Goal: Download file/media

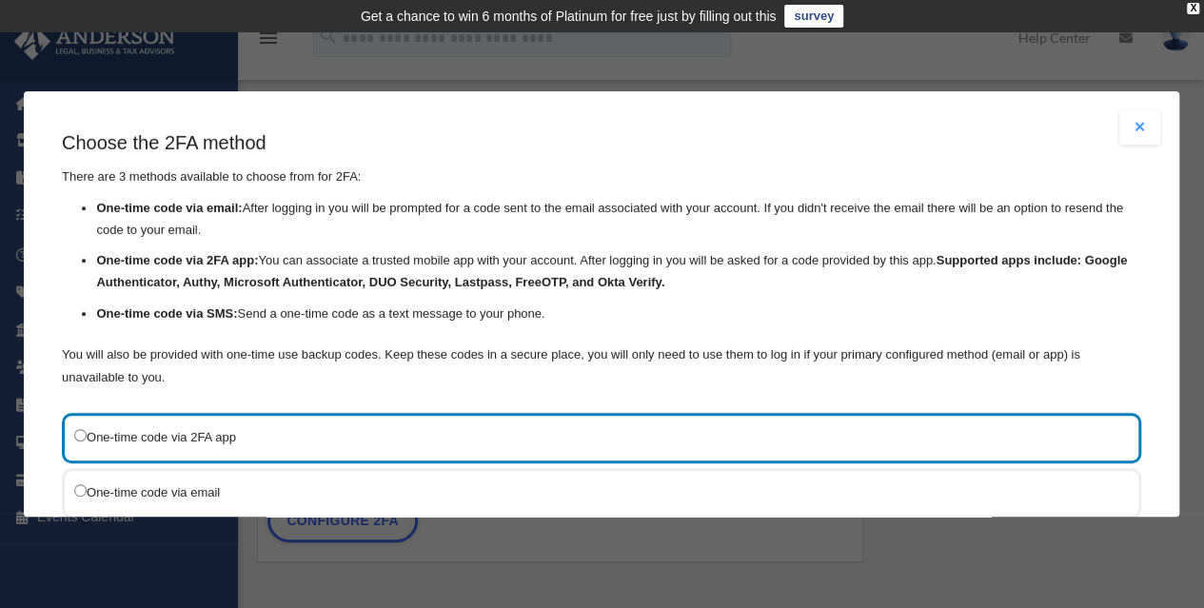
click at [1135, 117] on button "Close modal" at bounding box center [1141, 127] width 42 height 34
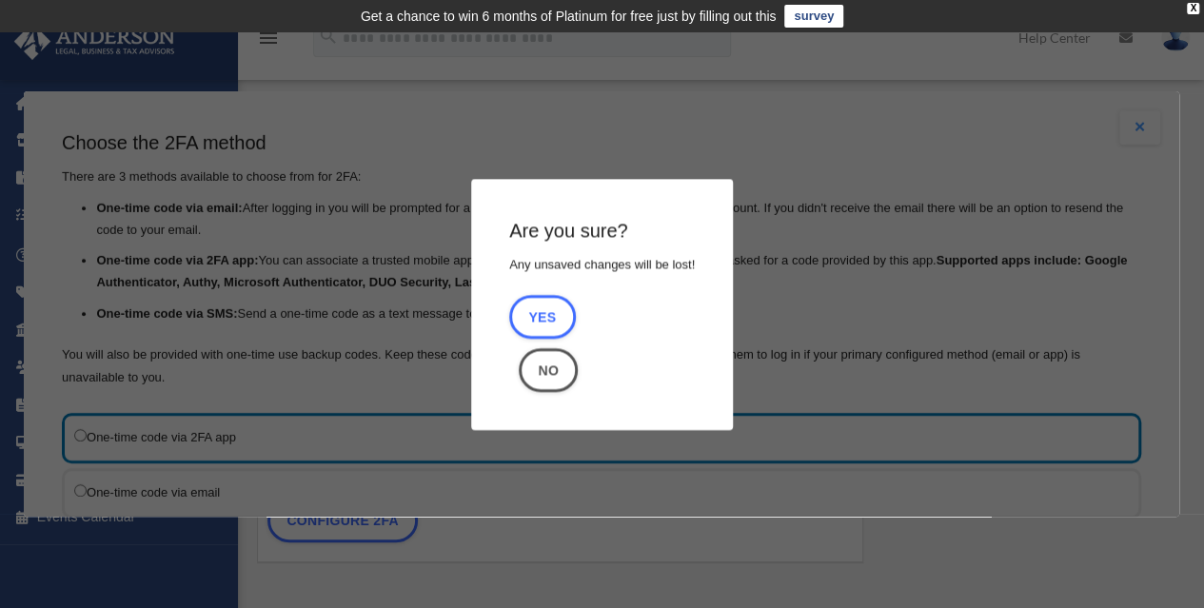
click at [619, 306] on footer "Yes No" at bounding box center [602, 342] width 186 height 97
click at [529, 369] on button "No" at bounding box center [548, 370] width 59 height 44
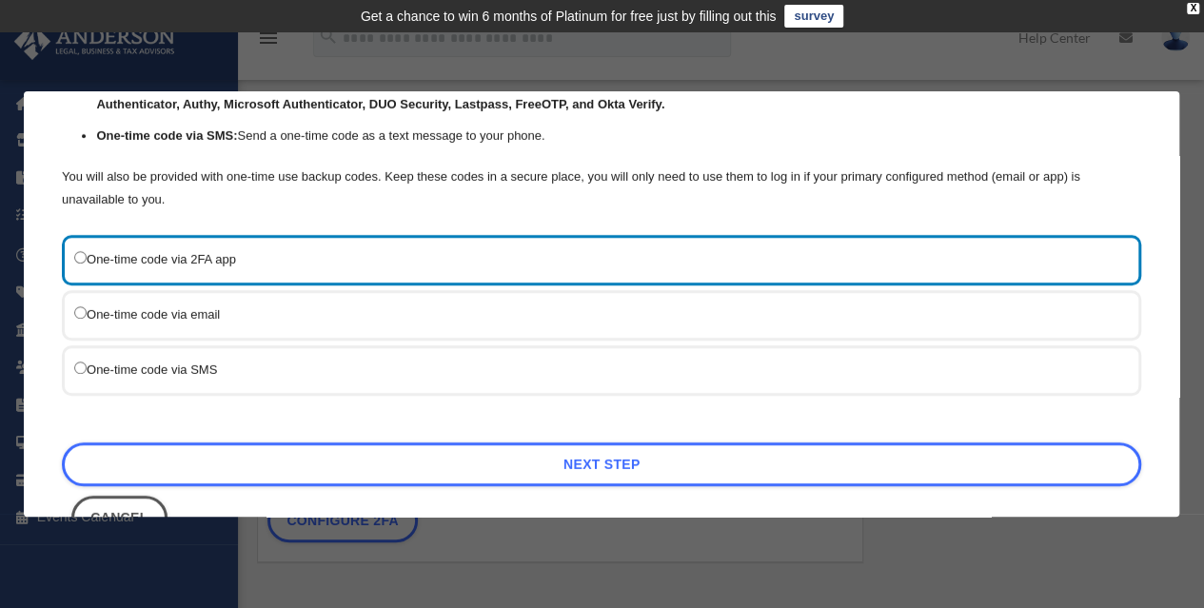
scroll to position [177, 0]
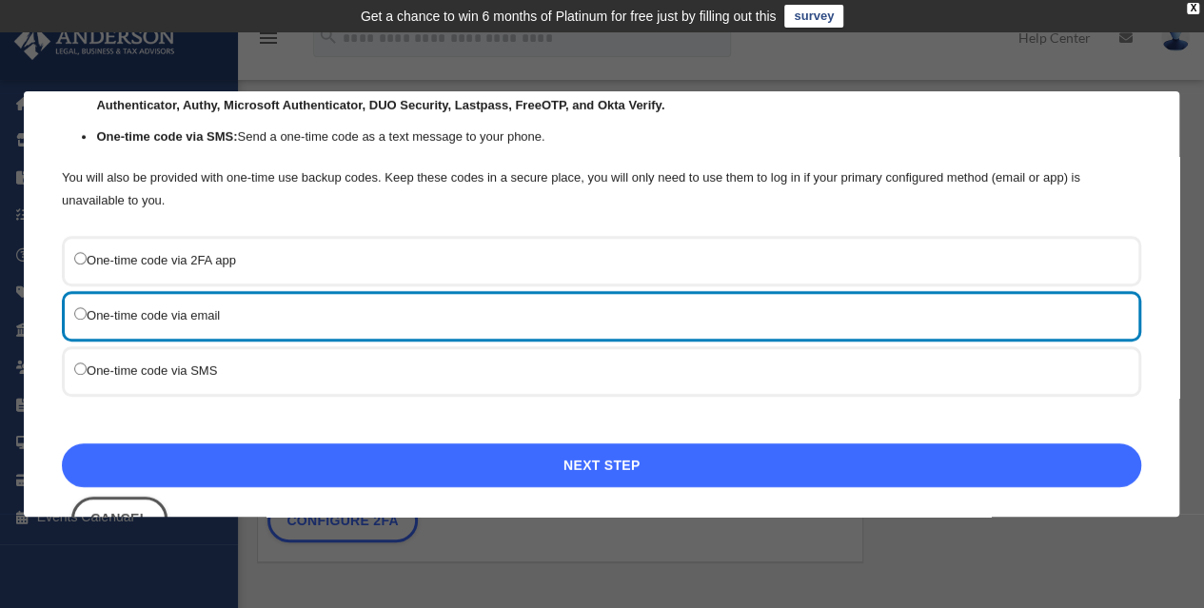
click at [587, 467] on link "Next Step" at bounding box center [602, 466] width 1080 height 44
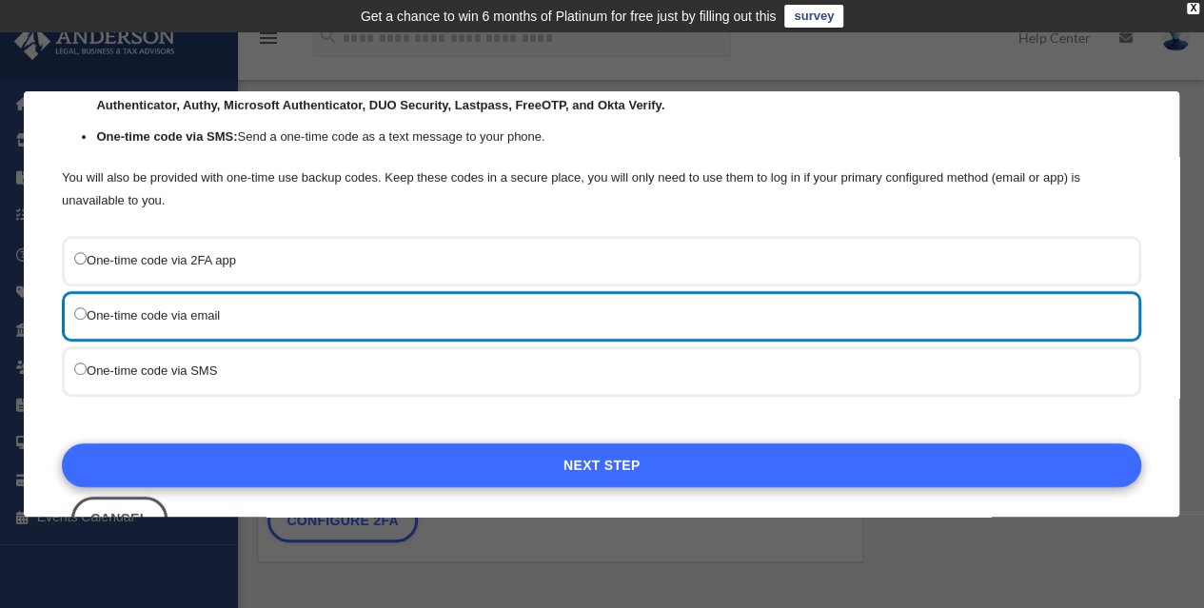
scroll to position [75, 0]
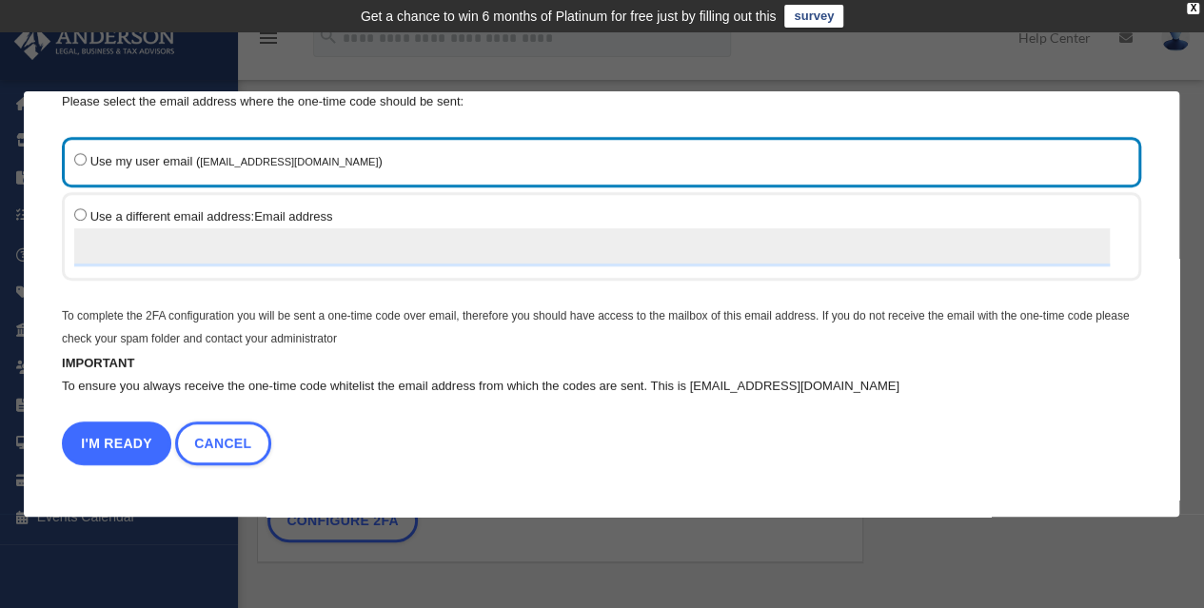
click at [99, 461] on button "I'm Ready" at bounding box center [116, 444] width 109 height 44
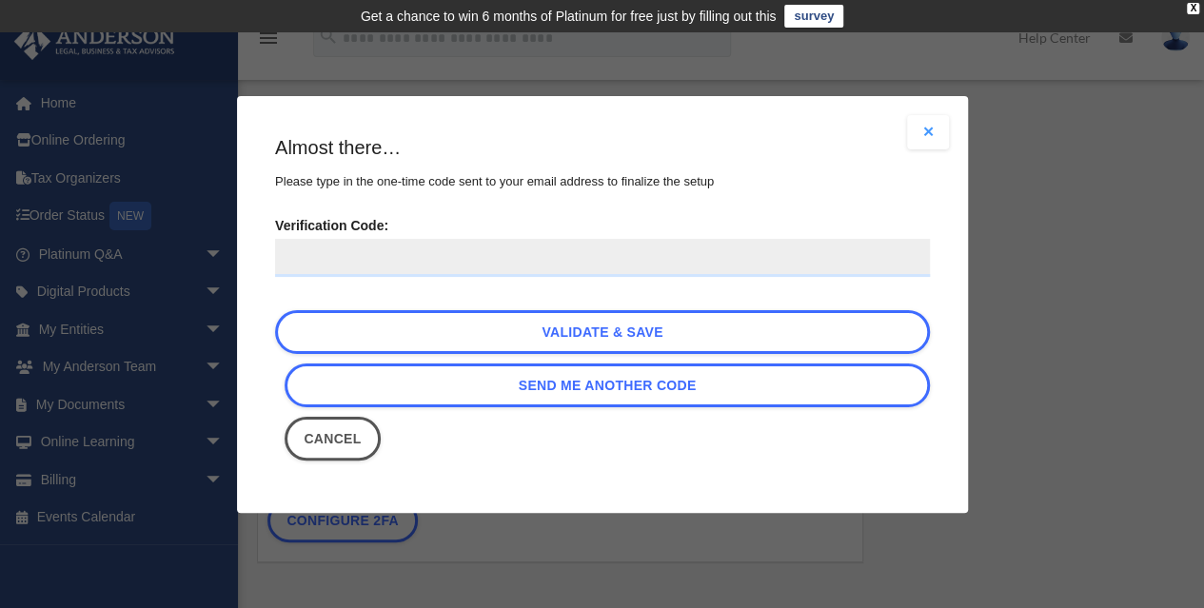
scroll to position [0, 0]
paste input "******"
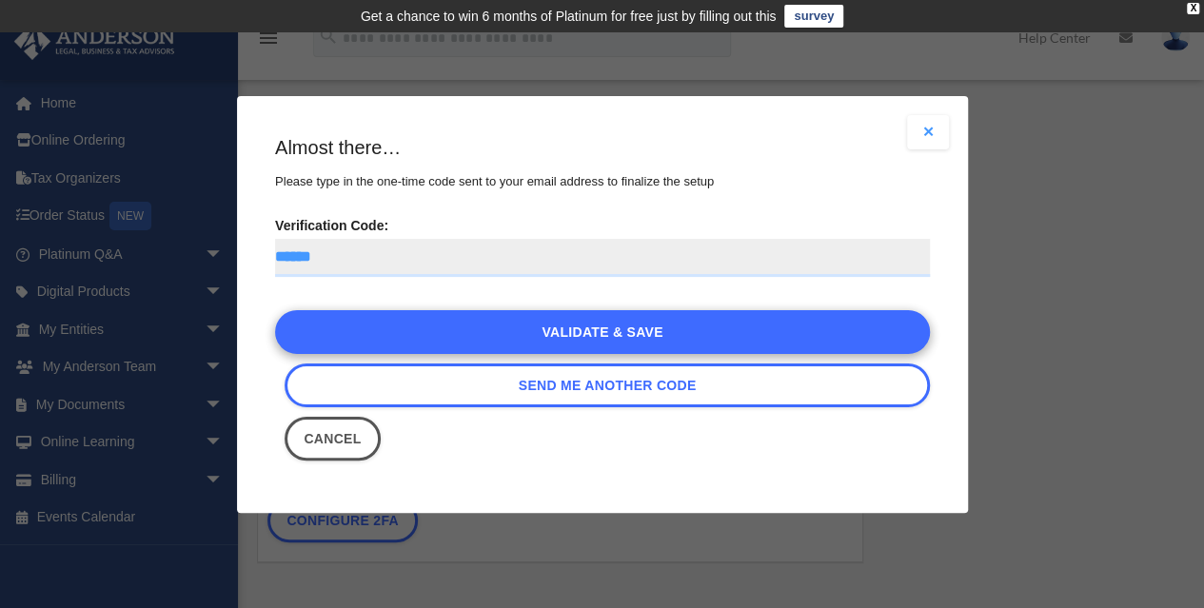
type input "******"
click at [607, 326] on link "Validate & Save" at bounding box center [602, 332] width 655 height 44
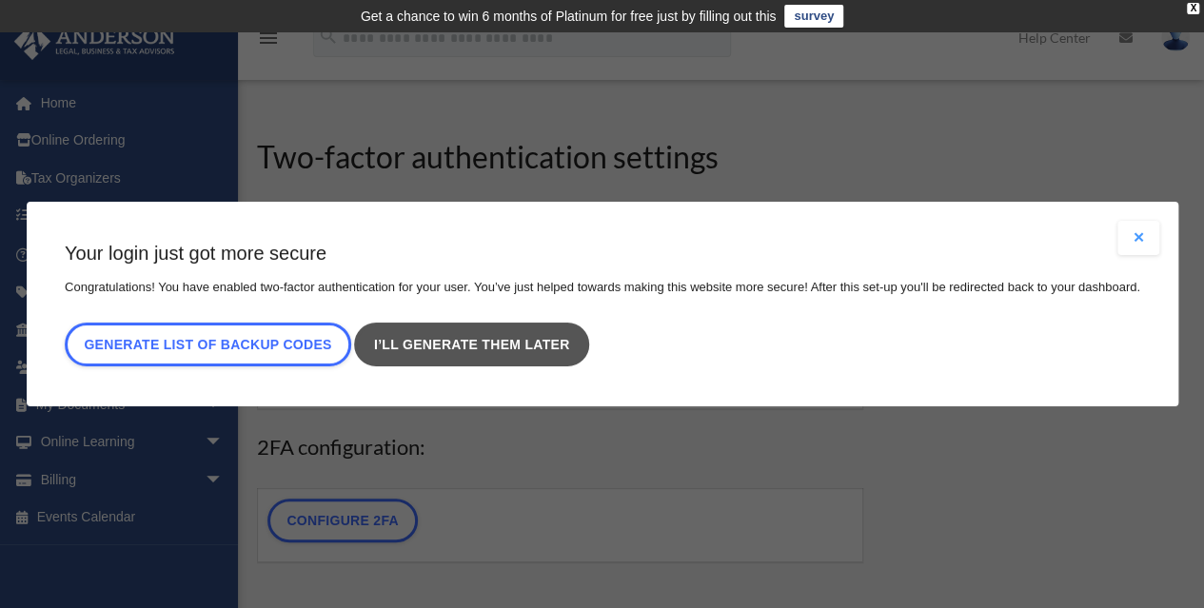
click at [482, 353] on link "I’ll generate them later" at bounding box center [471, 345] width 234 height 44
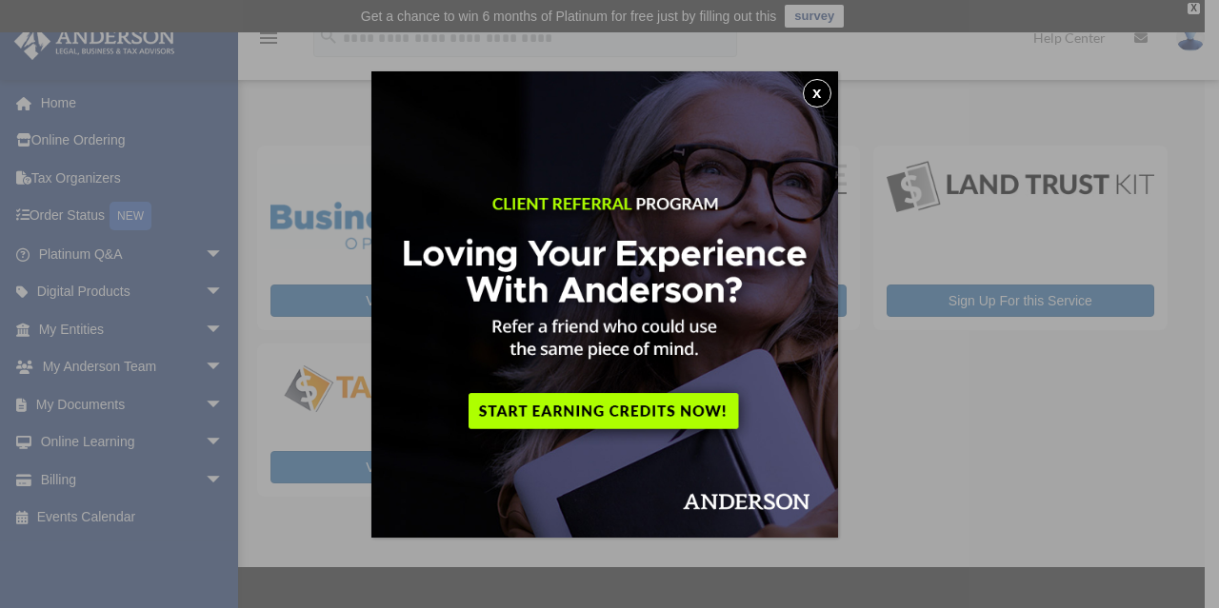
click at [811, 90] on button "x" at bounding box center [817, 93] width 29 height 29
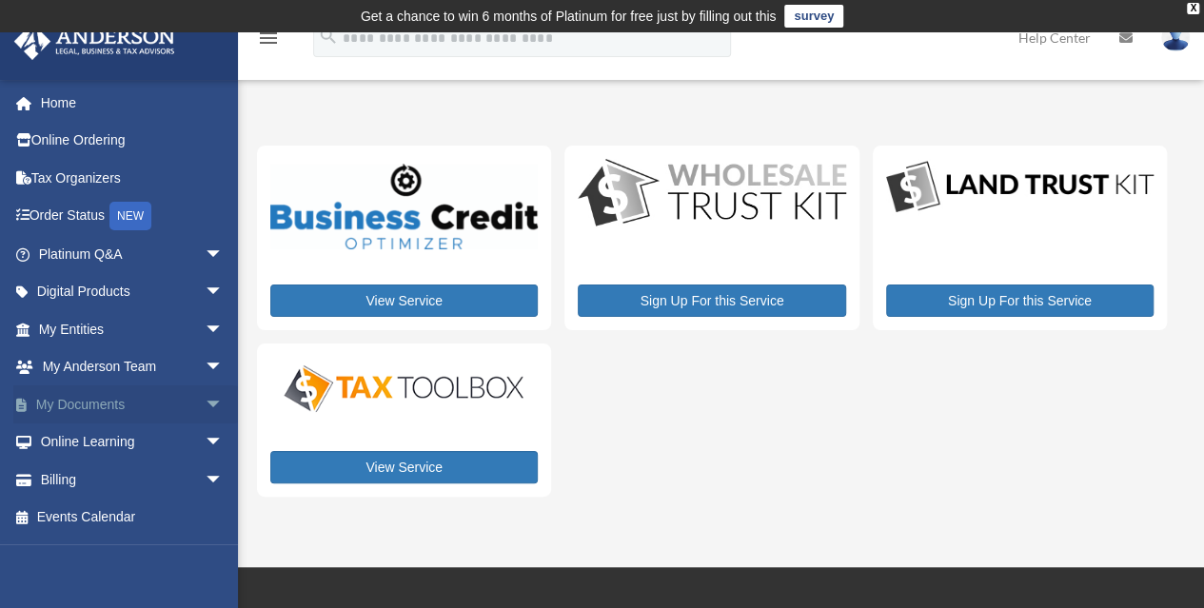
click at [205, 402] on span "arrow_drop_down" at bounding box center [224, 405] width 38 height 39
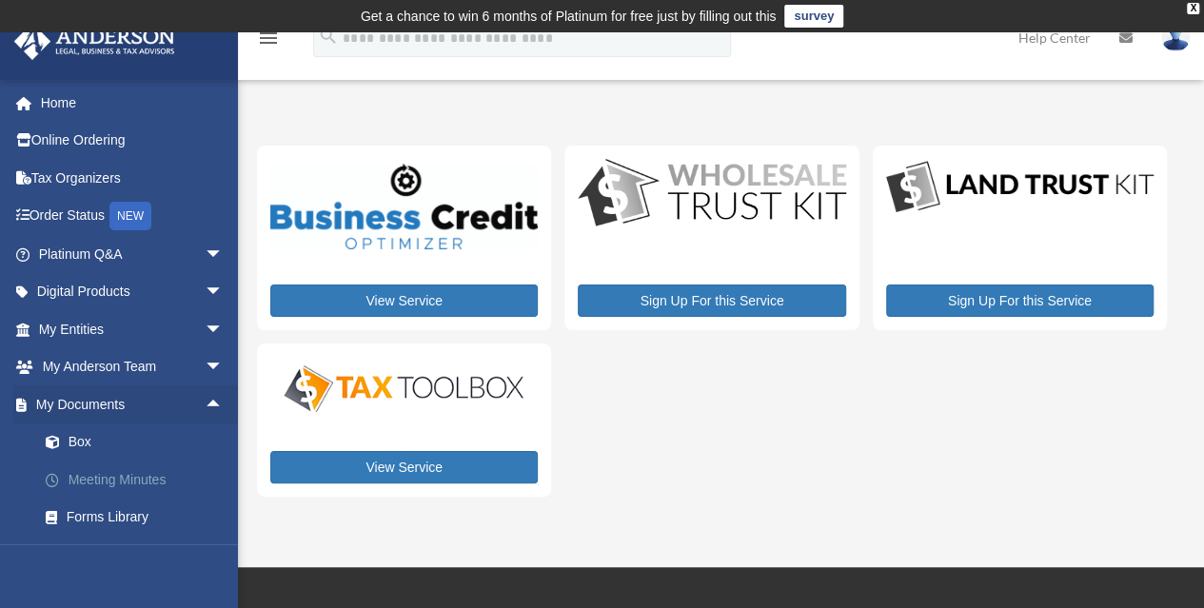
click at [124, 472] on link "Meeting Minutes" at bounding box center [140, 480] width 226 height 38
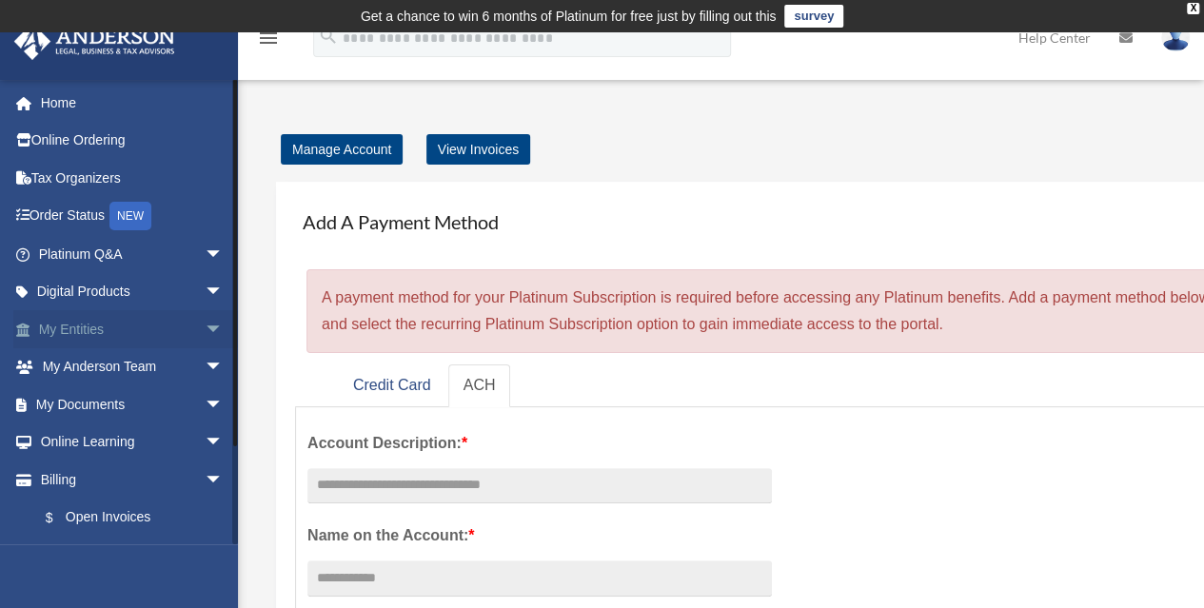
click at [205, 334] on span "arrow_drop_down" at bounding box center [224, 329] width 38 height 39
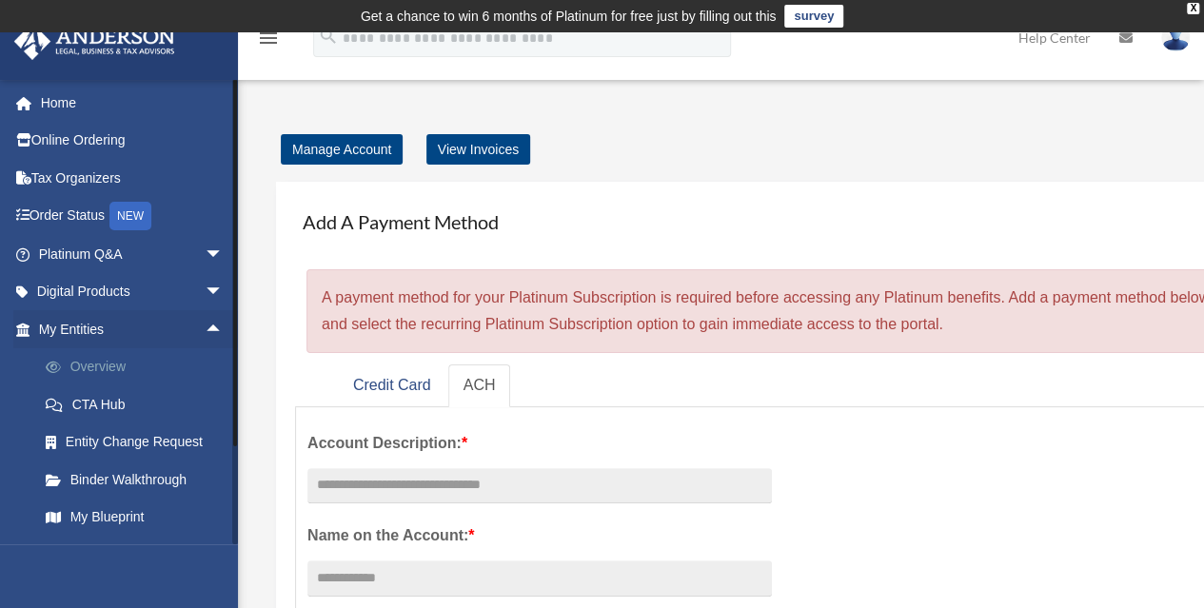
click at [113, 368] on link "Overview" at bounding box center [140, 367] width 226 height 38
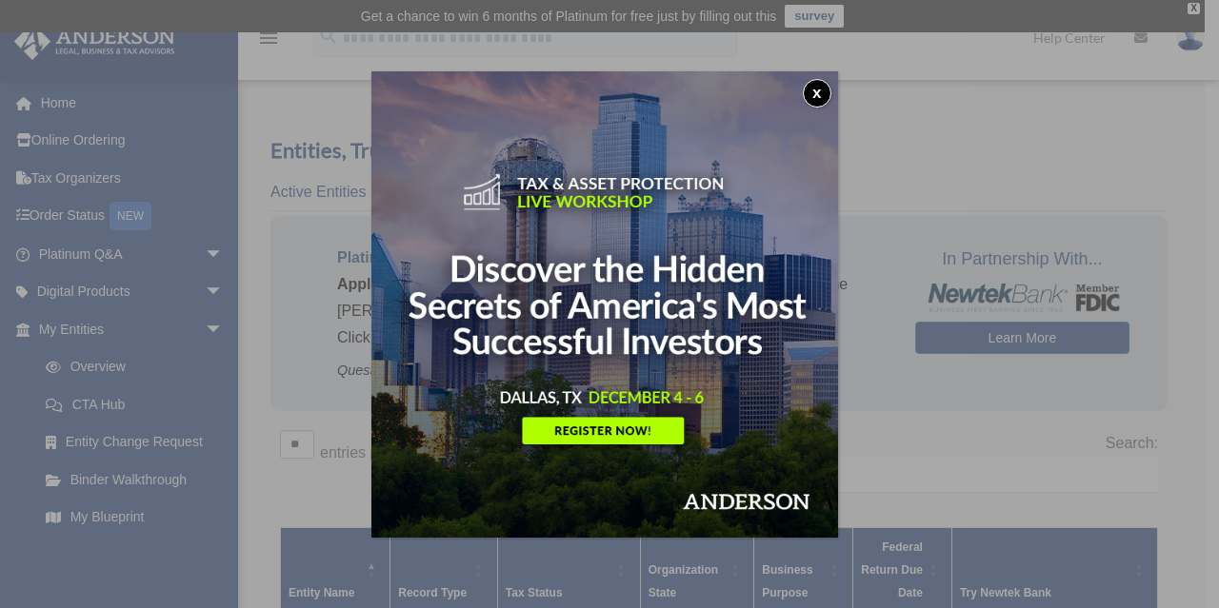
click at [824, 89] on button "x" at bounding box center [817, 93] width 29 height 29
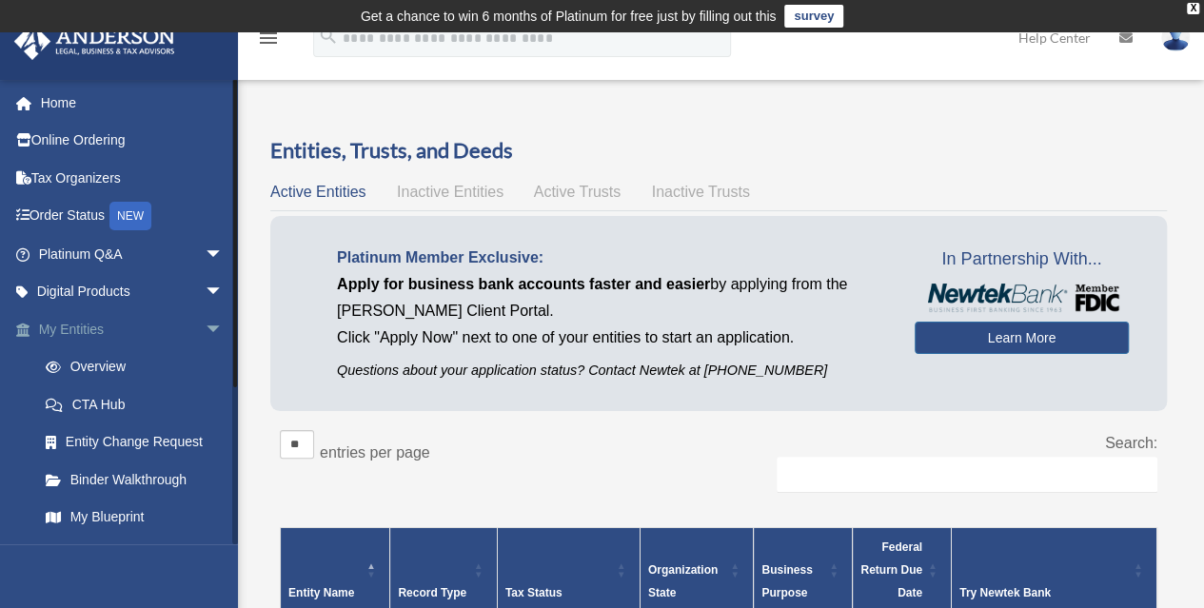
click at [205, 328] on span "arrow_drop_down" at bounding box center [224, 329] width 38 height 39
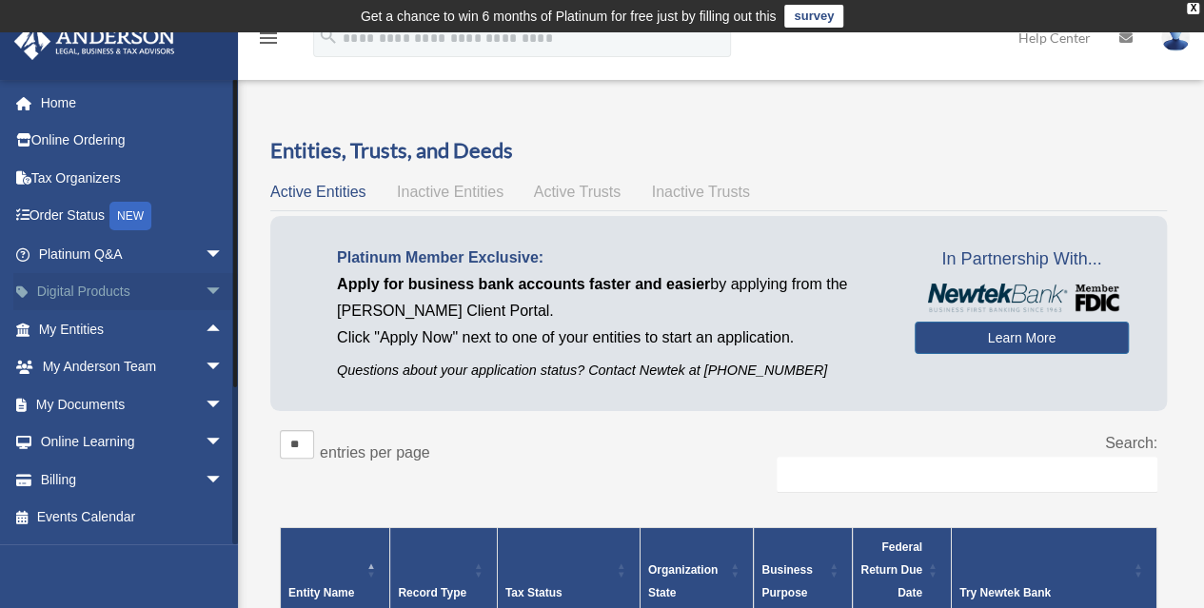
click at [205, 289] on span "arrow_drop_down" at bounding box center [224, 292] width 38 height 39
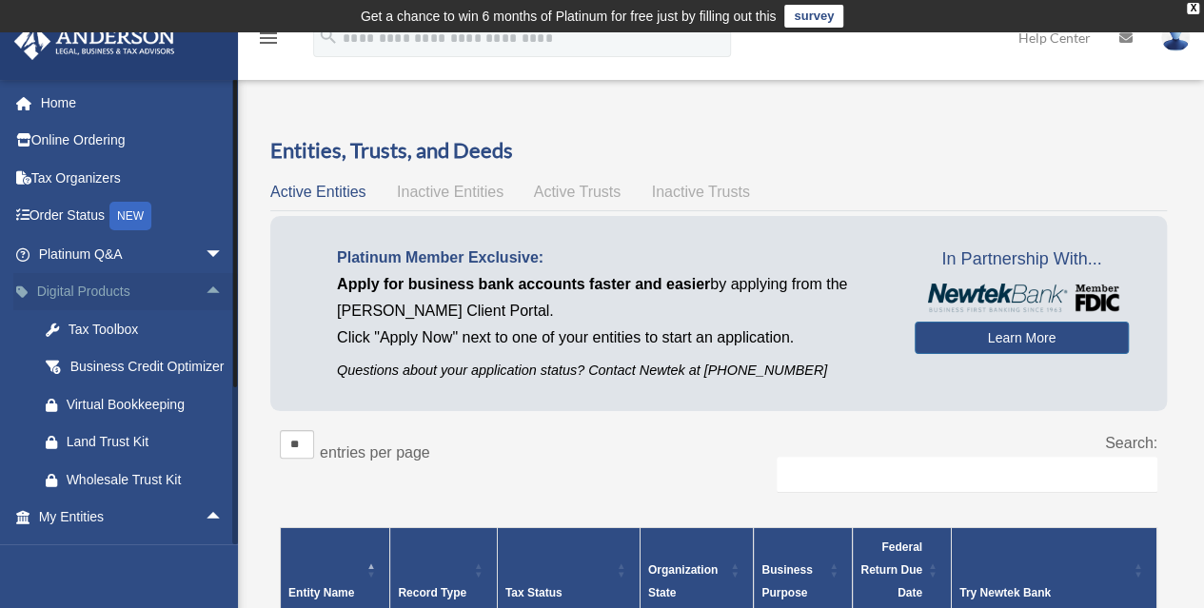
click at [205, 289] on span "arrow_drop_up" at bounding box center [224, 292] width 38 height 39
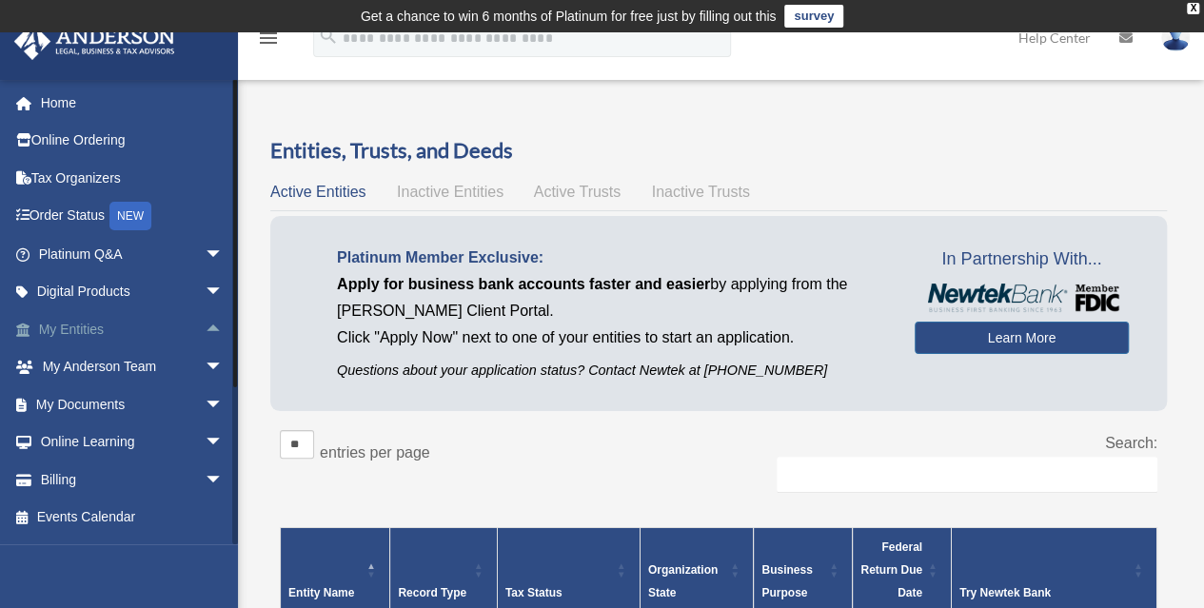
click at [205, 327] on span "arrow_drop_up" at bounding box center [224, 329] width 38 height 39
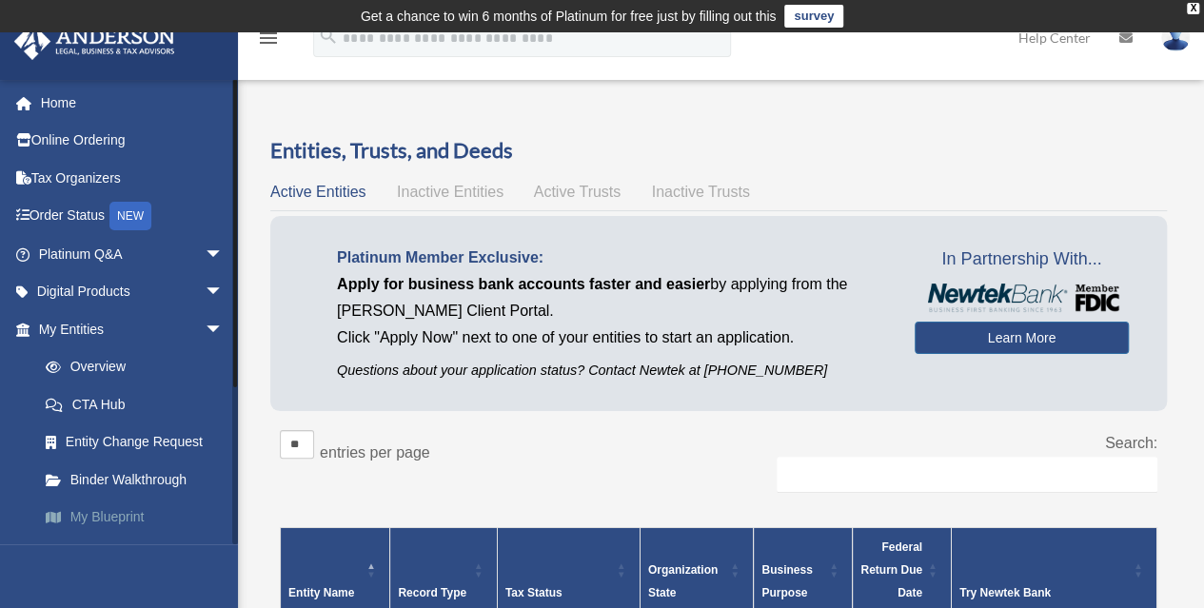
click at [86, 523] on link "My Blueprint" at bounding box center [140, 518] width 226 height 38
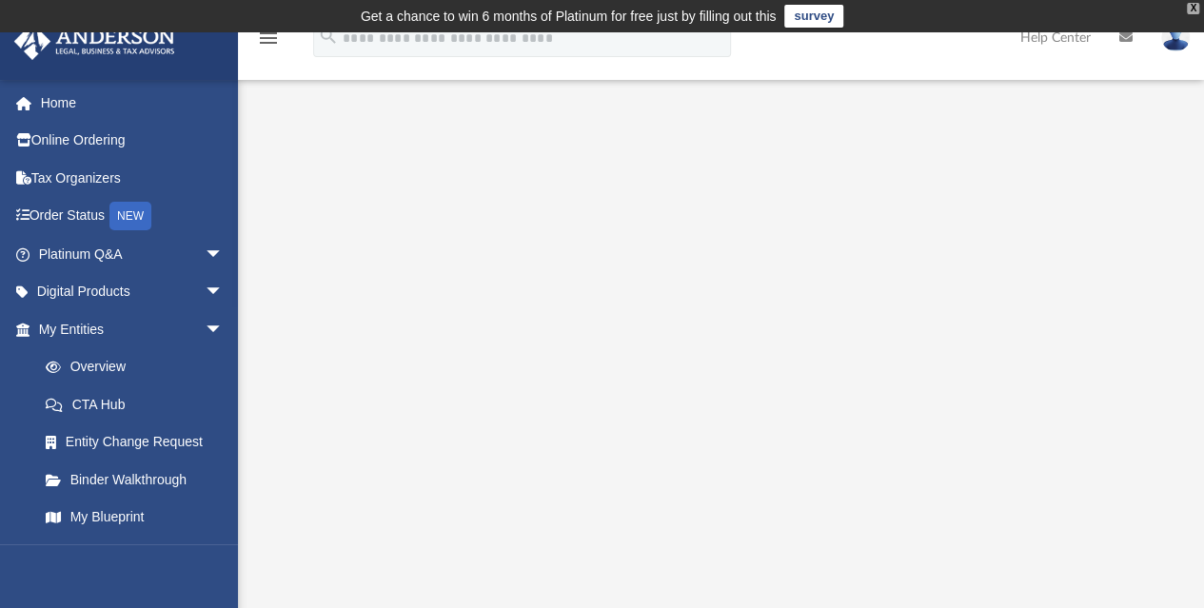
click at [1188, 7] on div "X" at bounding box center [1193, 8] width 12 height 11
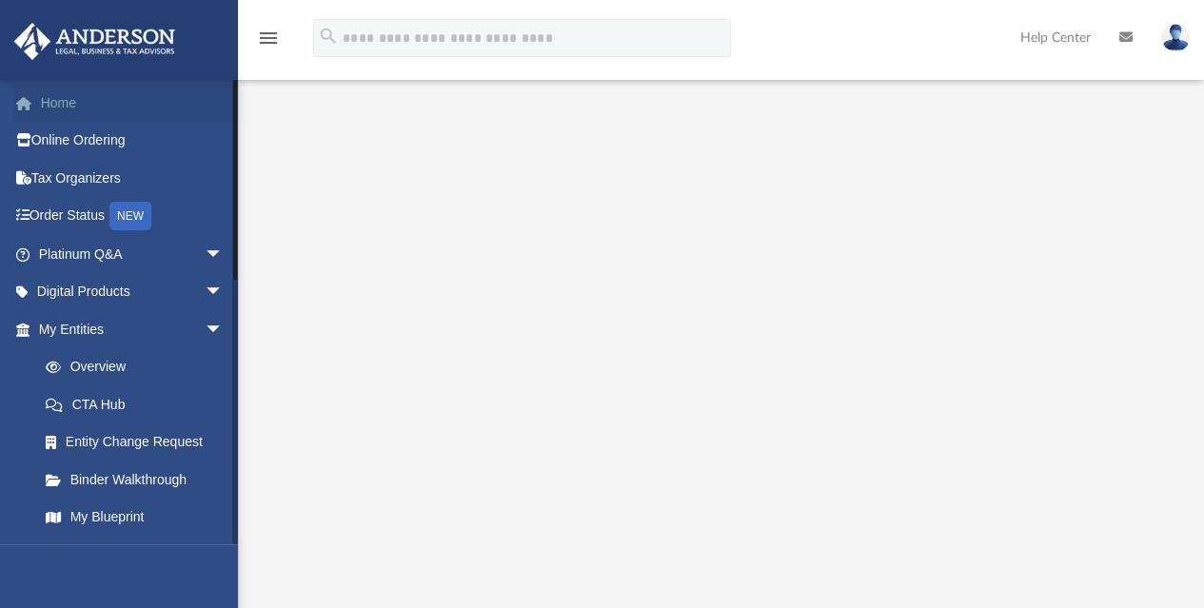
click at [170, 98] on link "Home" at bounding box center [132, 103] width 239 height 38
click at [38, 95] on link "Home" at bounding box center [132, 103] width 239 height 38
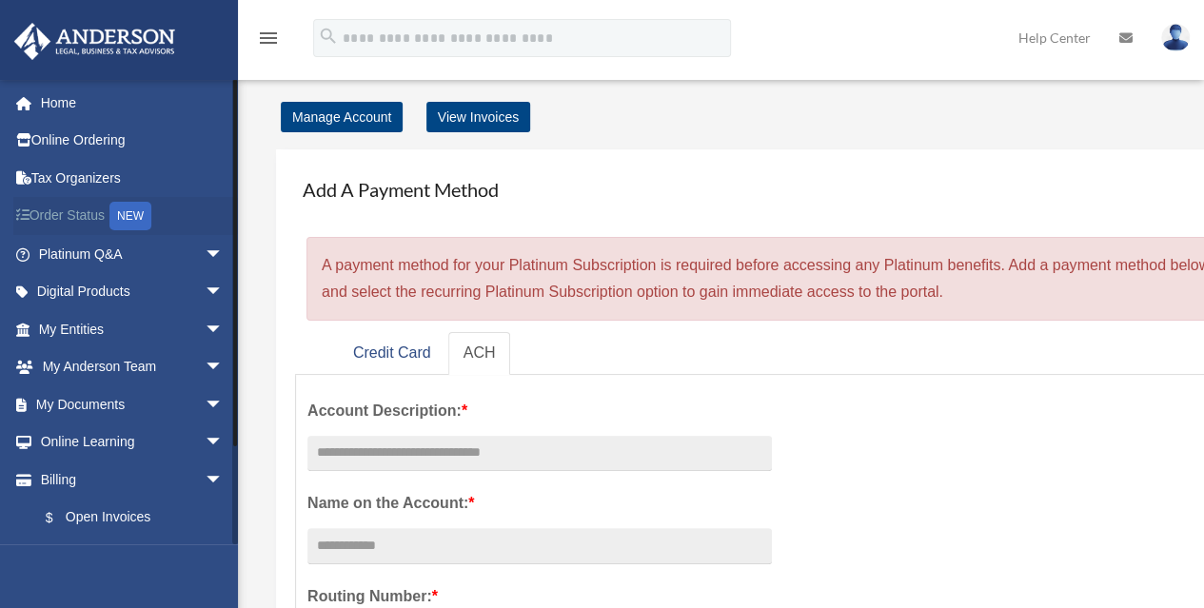
click at [72, 228] on link "Order Status NEW" at bounding box center [132, 216] width 239 height 39
click at [205, 405] on span "arrow_drop_down" at bounding box center [224, 405] width 38 height 39
click at [75, 444] on link "Box" at bounding box center [140, 443] width 226 height 38
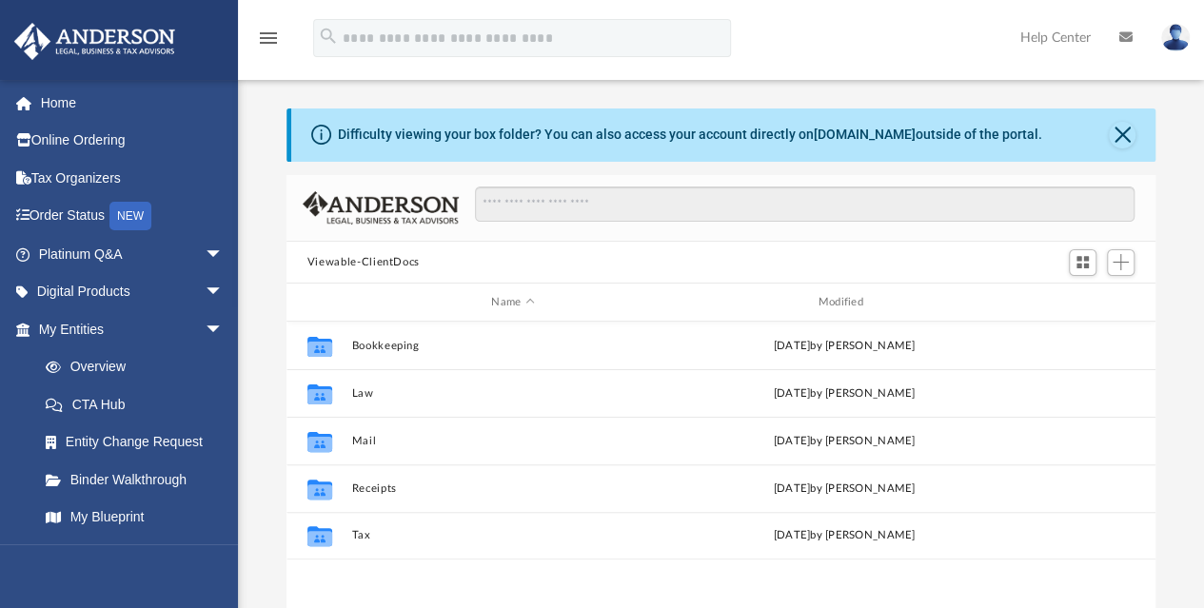
scroll to position [418, 855]
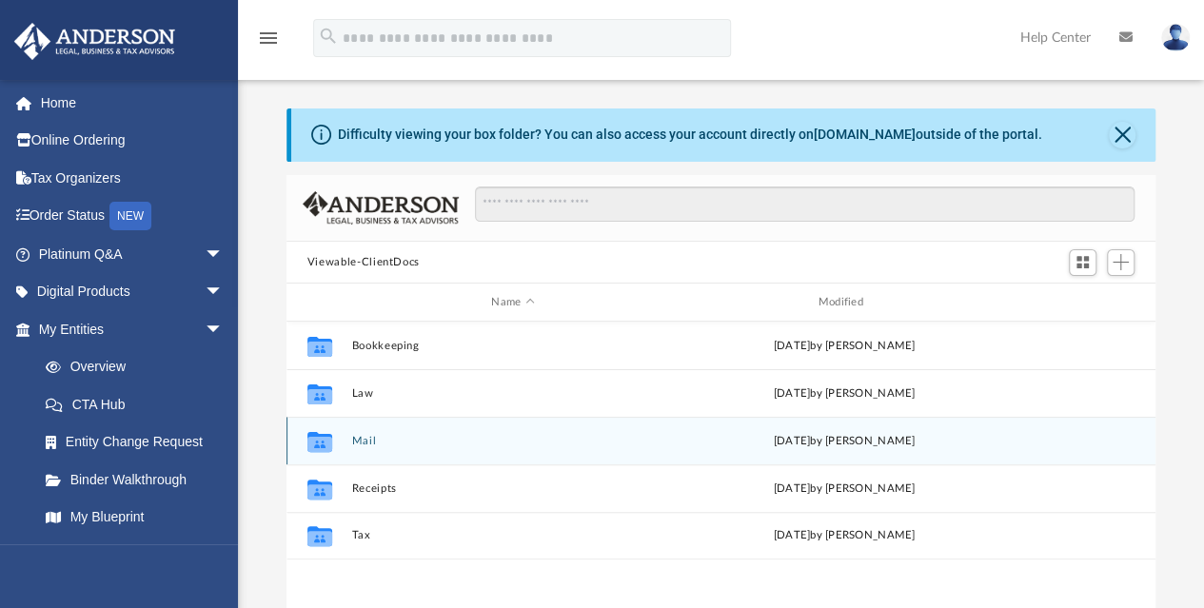
click at [321, 445] on icon "grid" at bounding box center [320, 442] width 25 height 20
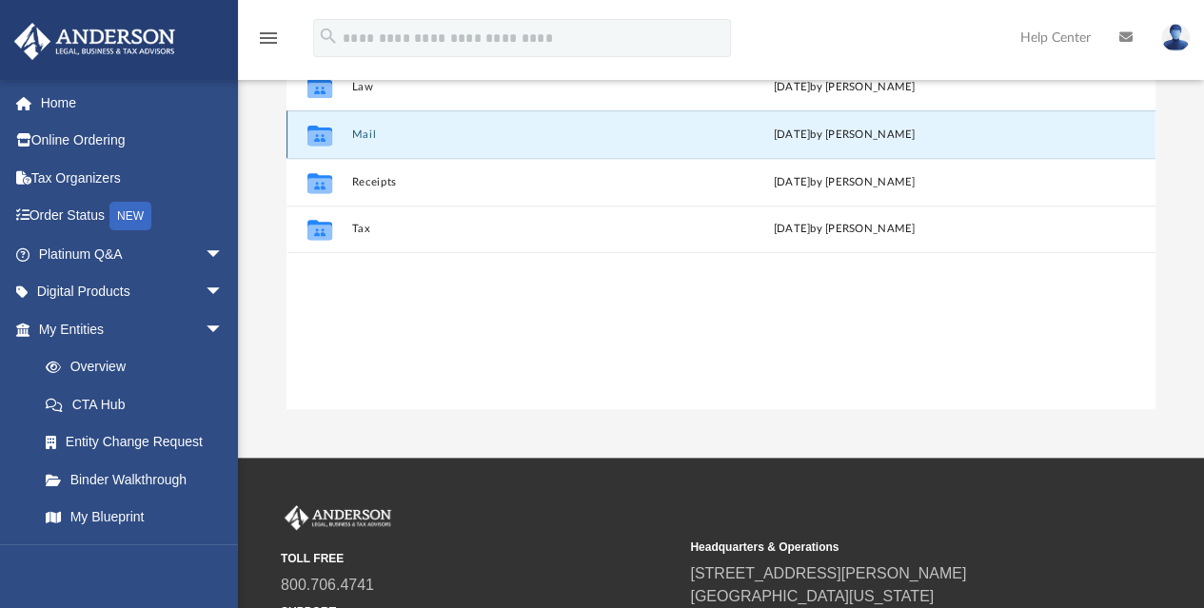
scroll to position [0, 0]
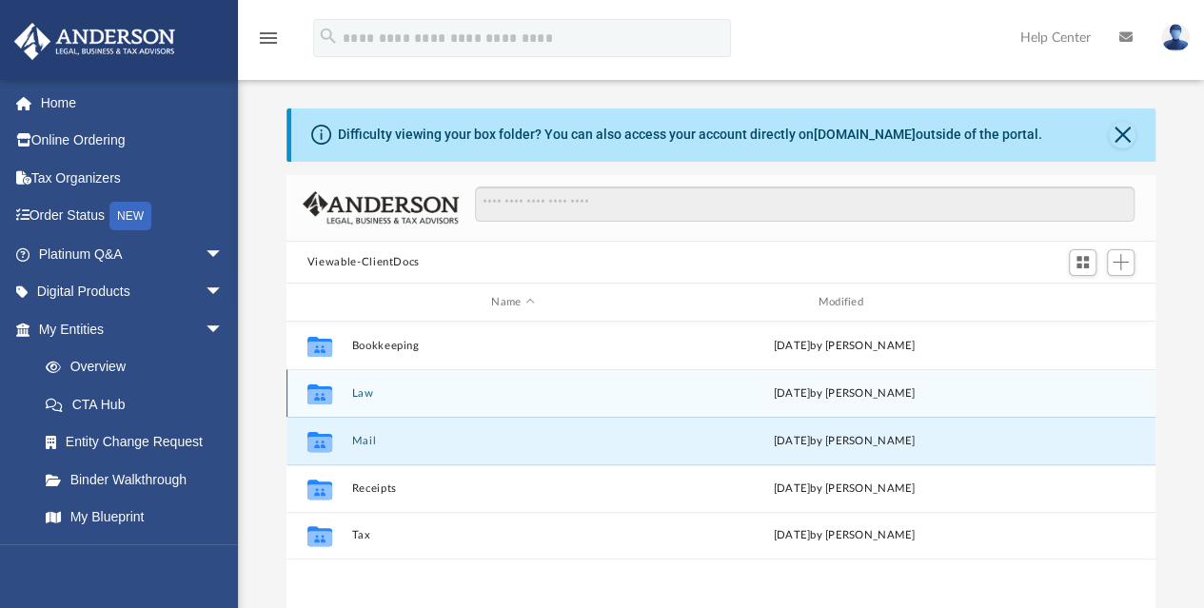
click at [348, 395] on div "Collaborated Folder Law Wed Jul 16 2025 by Seth Blomquist" at bounding box center [721, 393] width 869 height 48
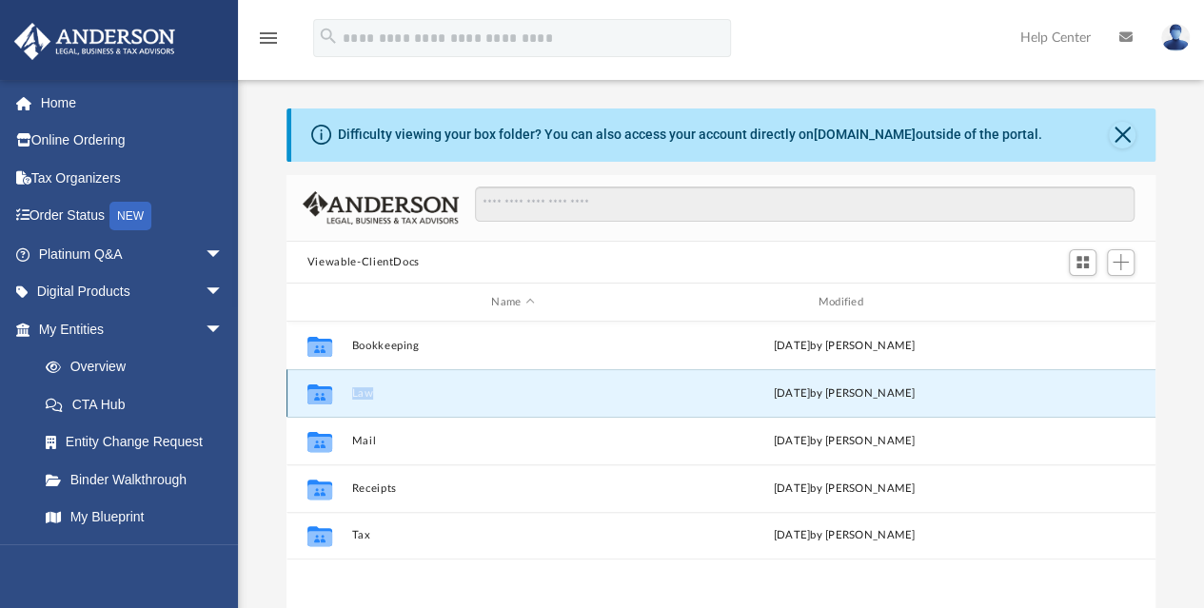
click at [348, 395] on div "Collaborated Folder Law Wed Jul 16 2025 by Seth Blomquist" at bounding box center [721, 393] width 869 height 48
click at [316, 395] on icon "grid" at bounding box center [320, 396] width 25 height 15
click at [358, 394] on button "Law" at bounding box center [512, 393] width 323 height 12
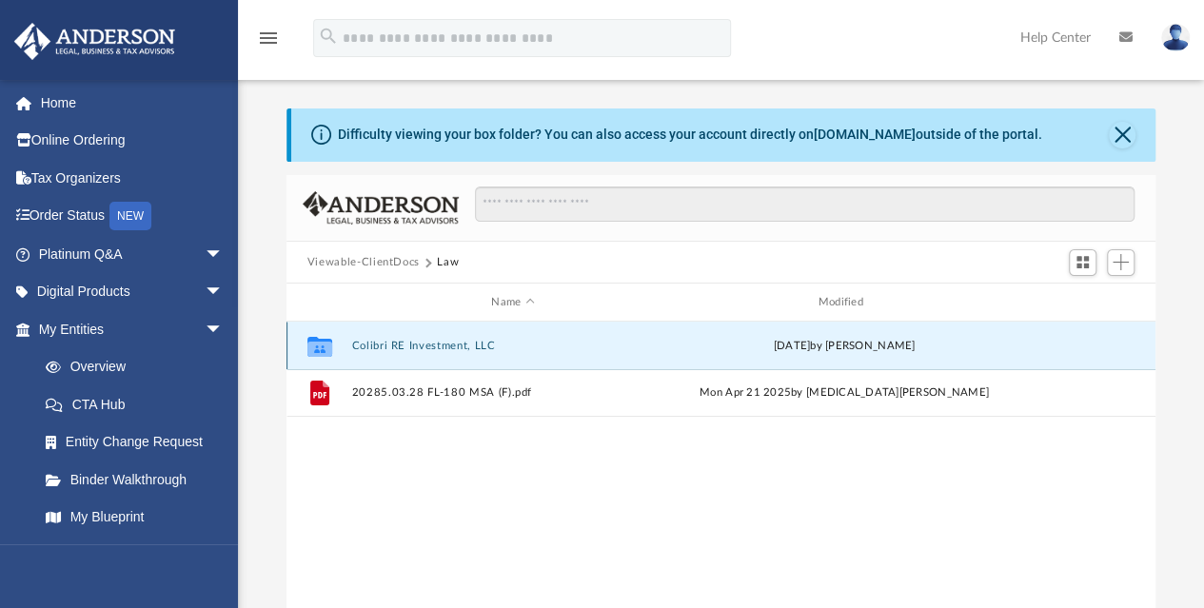
click at [427, 343] on button "Colibri RE Investment, LLC" at bounding box center [512, 346] width 323 height 12
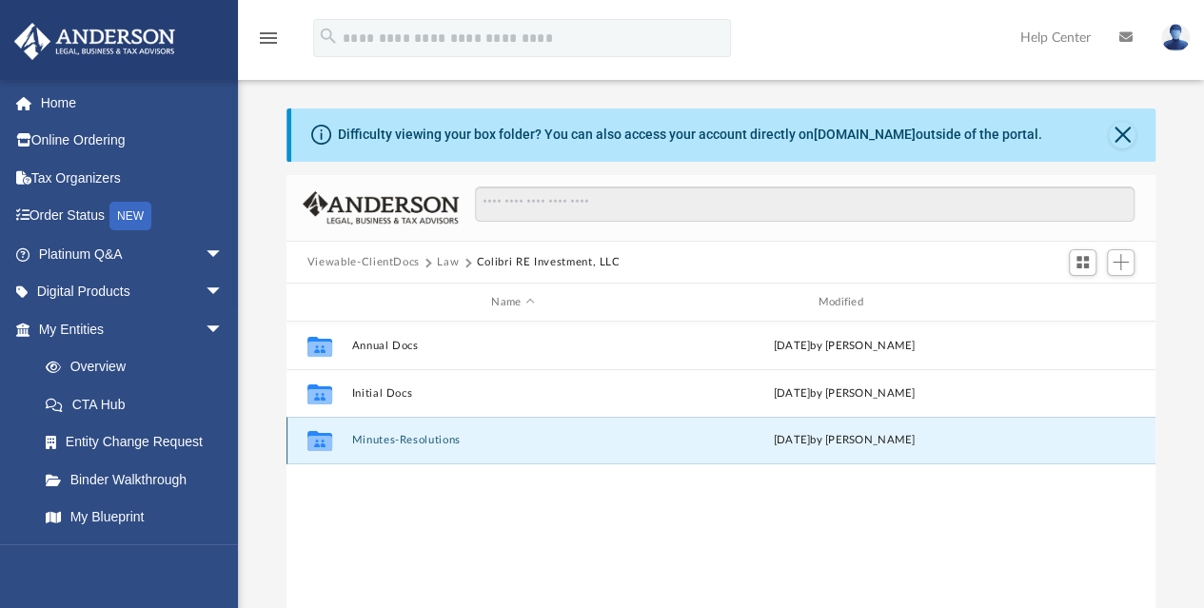
click at [417, 435] on button "Minutes-Resolutions" at bounding box center [512, 441] width 323 height 12
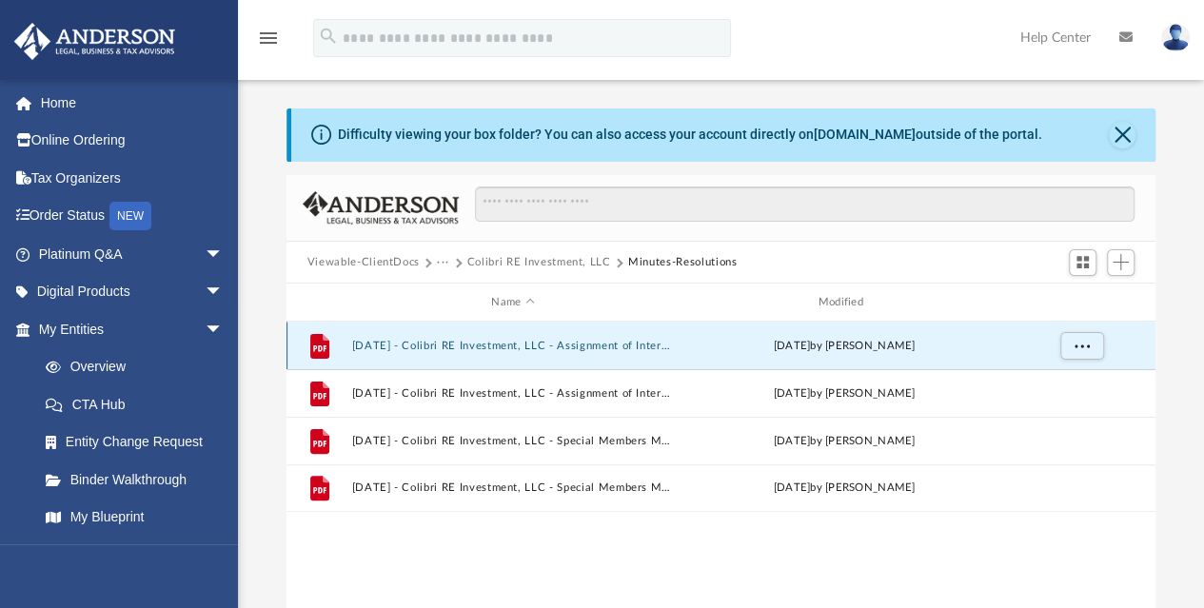
click at [444, 343] on button "2025.07.15 - Colibri RE Investment, LLC - Assignment of Interest - DocuSigned.p…" at bounding box center [512, 346] width 323 height 12
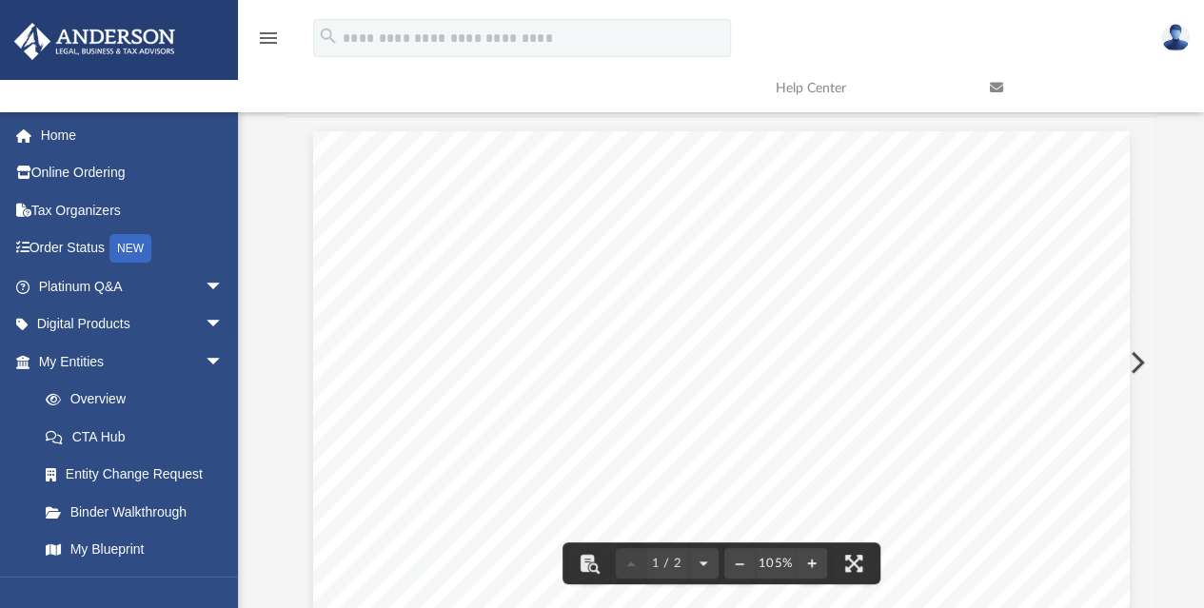
click at [1125, 365] on button "Preview" at bounding box center [1136, 362] width 42 height 53
click at [1139, 365] on button "Preview" at bounding box center [1136, 362] width 42 height 53
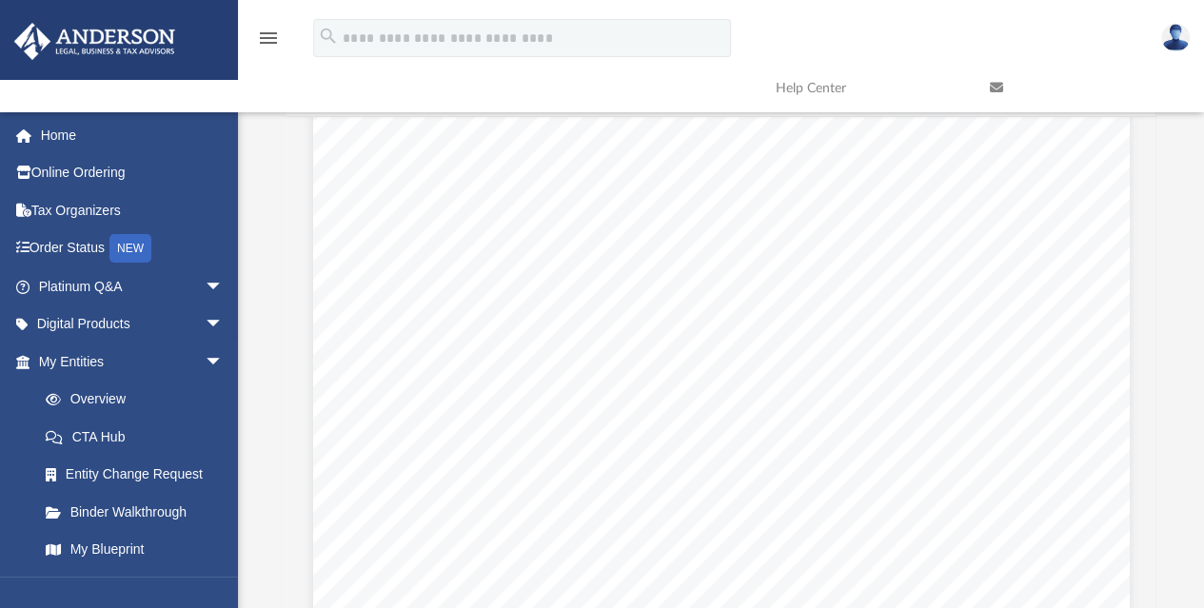
scroll to position [1679, 0]
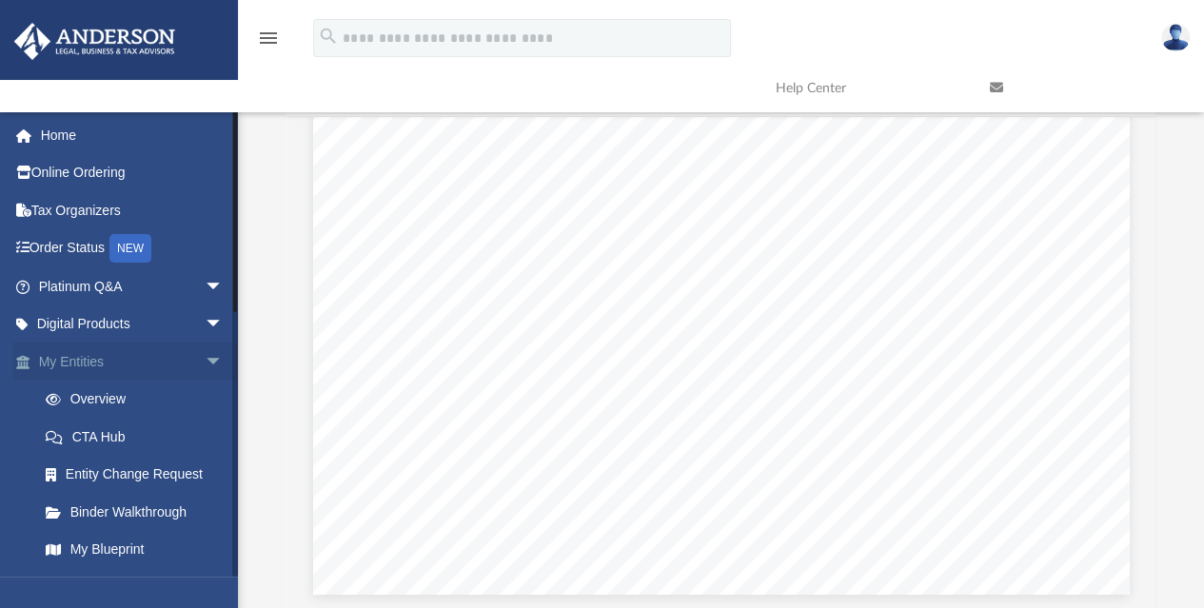
click at [74, 361] on link "My Entities arrow_drop_down" at bounding box center [132, 362] width 239 height 38
click at [205, 363] on span "arrow_drop_down" at bounding box center [224, 362] width 38 height 39
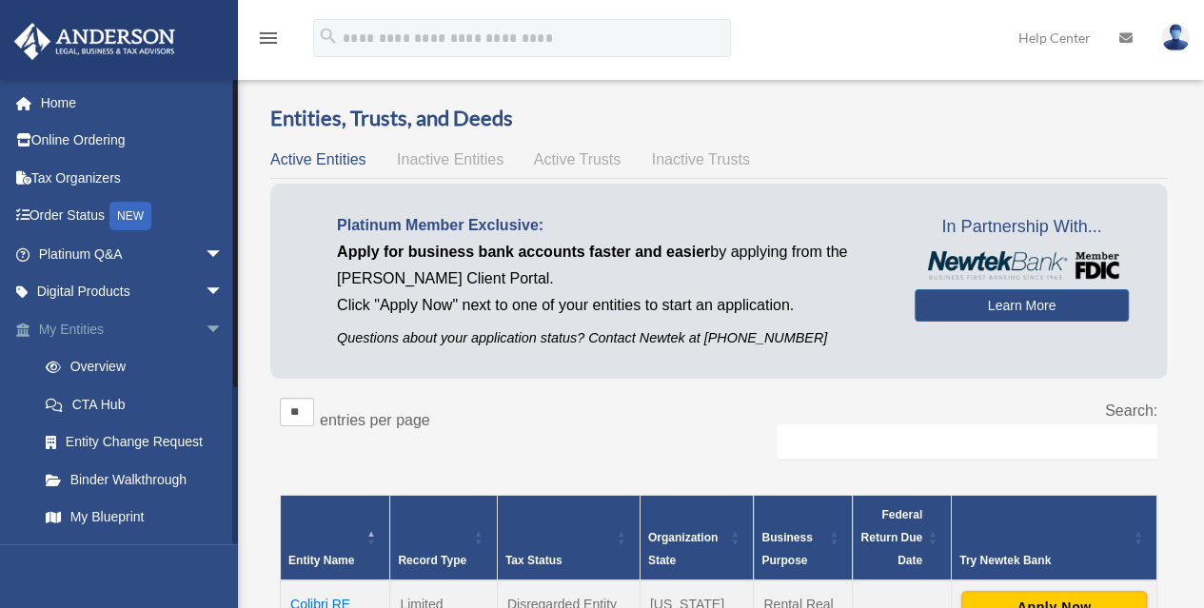
click at [205, 329] on span "arrow_drop_down" at bounding box center [224, 329] width 38 height 39
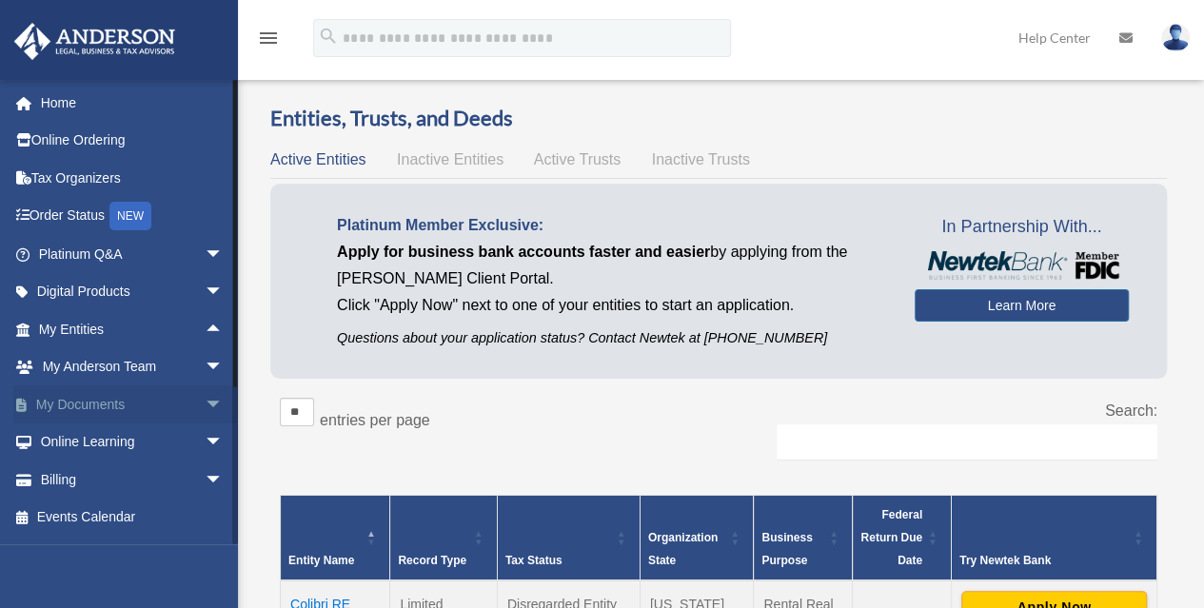
click at [205, 399] on span "arrow_drop_down" at bounding box center [224, 405] width 38 height 39
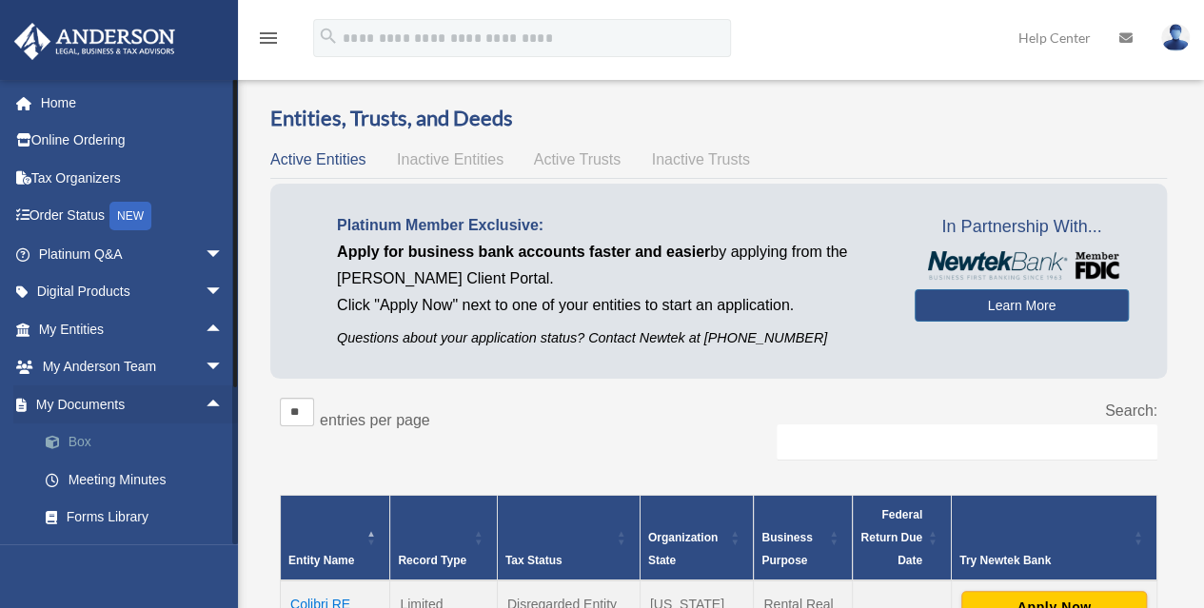
click at [101, 441] on link "Box" at bounding box center [140, 443] width 226 height 38
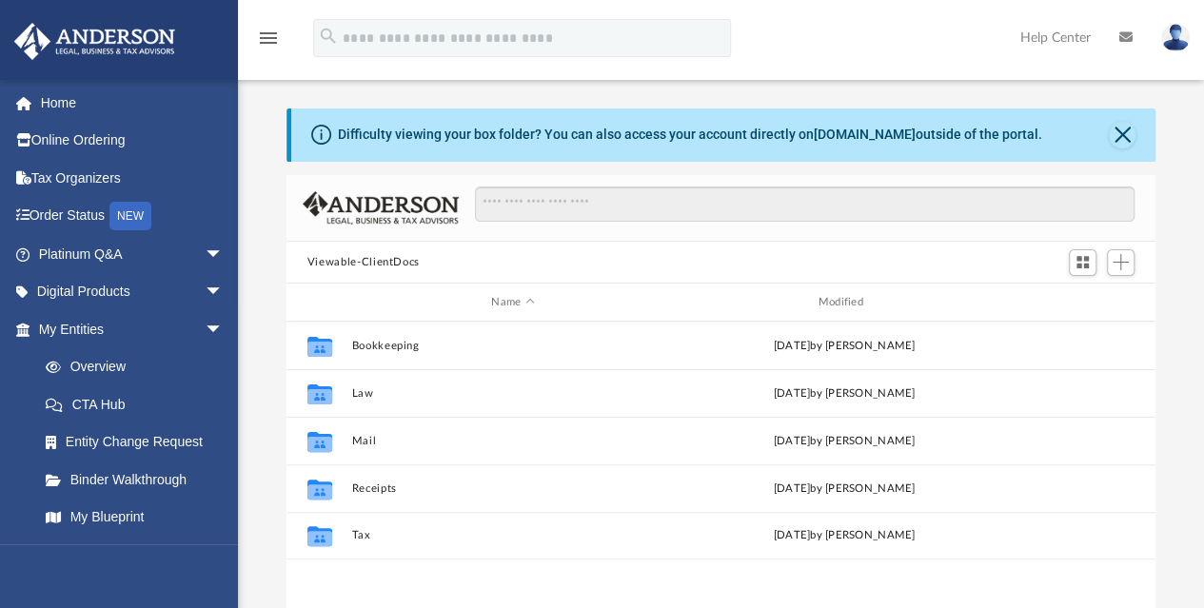
scroll to position [418, 855]
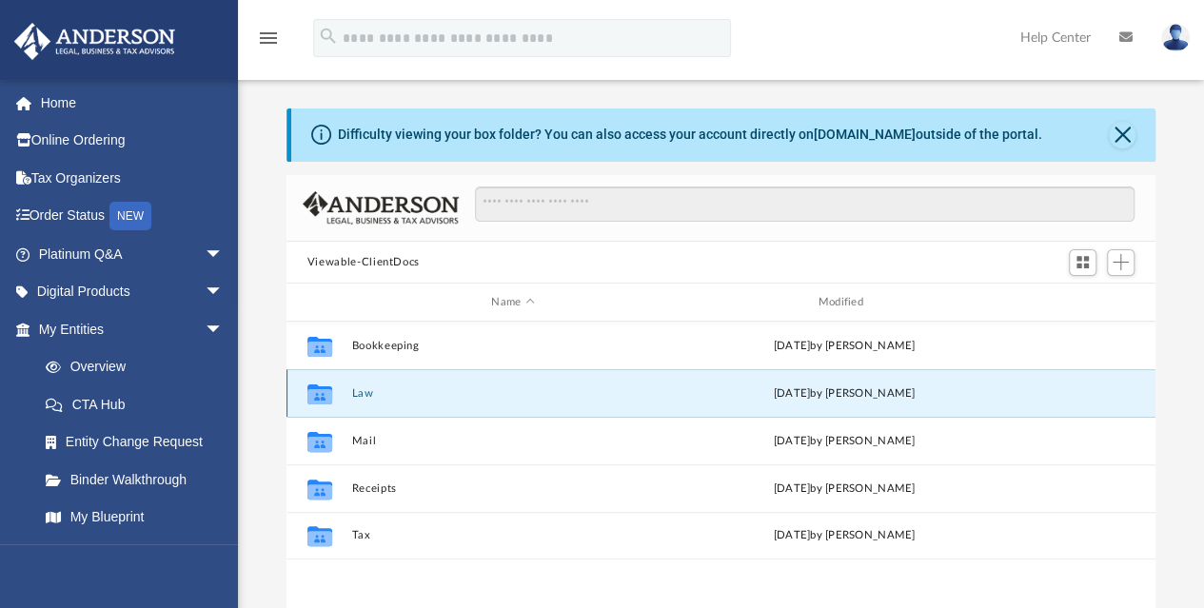
click at [357, 398] on button "Law" at bounding box center [512, 393] width 323 height 12
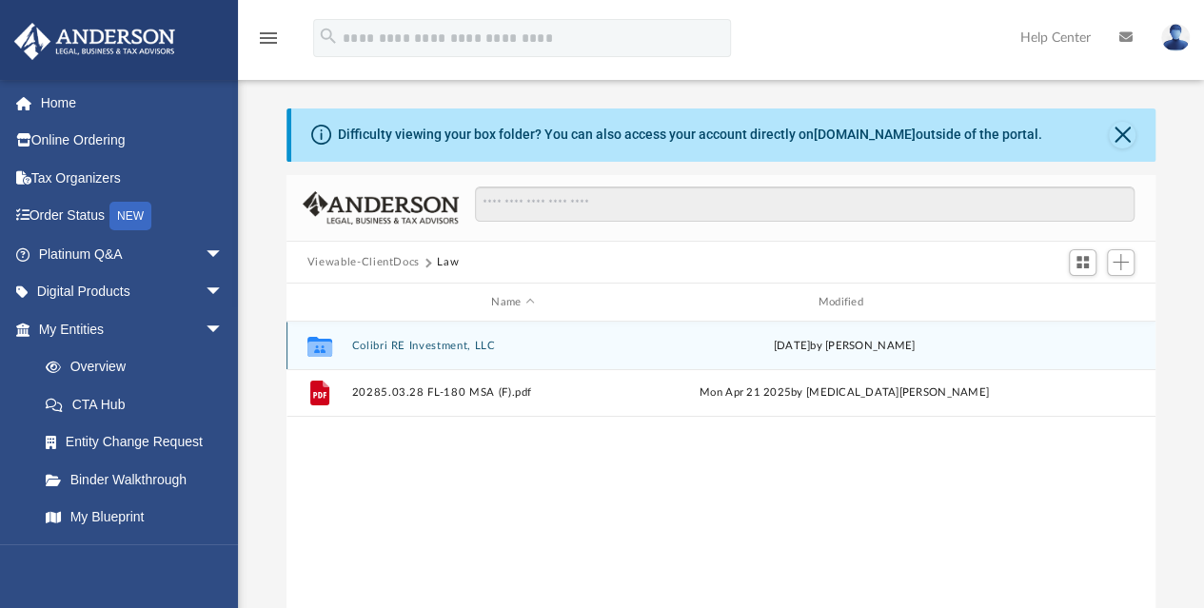
click at [387, 337] on div "Collaborated Folder Colibri RE Investment, LLC Wed Jul 16 2025 by Seth Blomquist" at bounding box center [721, 346] width 869 height 48
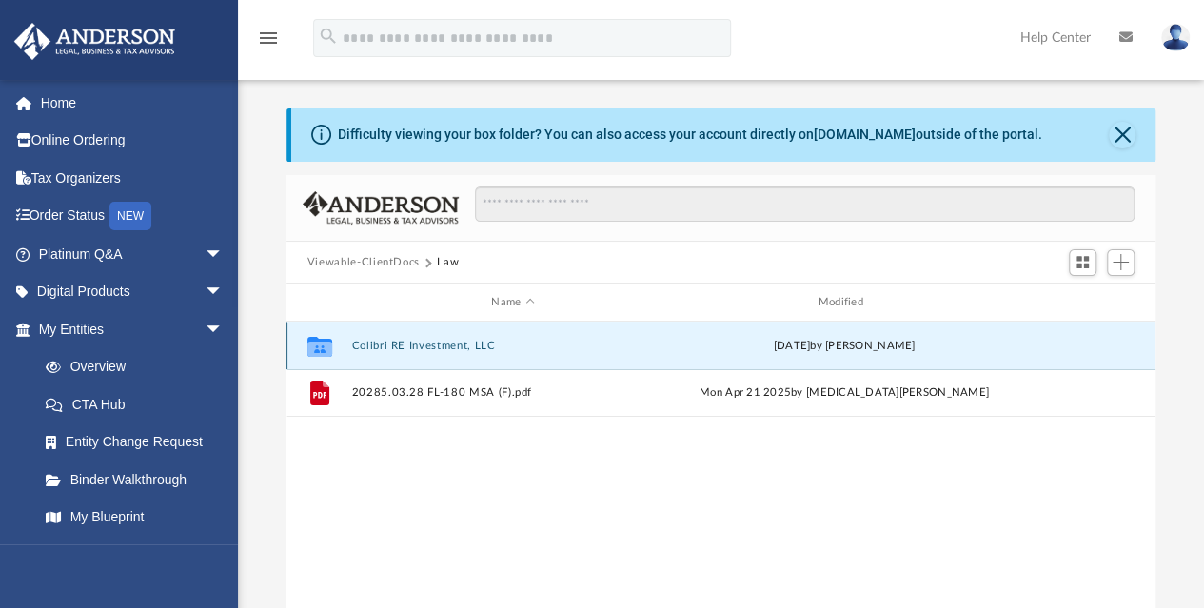
click at [315, 352] on icon "grid" at bounding box center [320, 347] width 25 height 20
click at [362, 348] on button "Colibri RE Investment, LLC" at bounding box center [512, 346] width 323 height 12
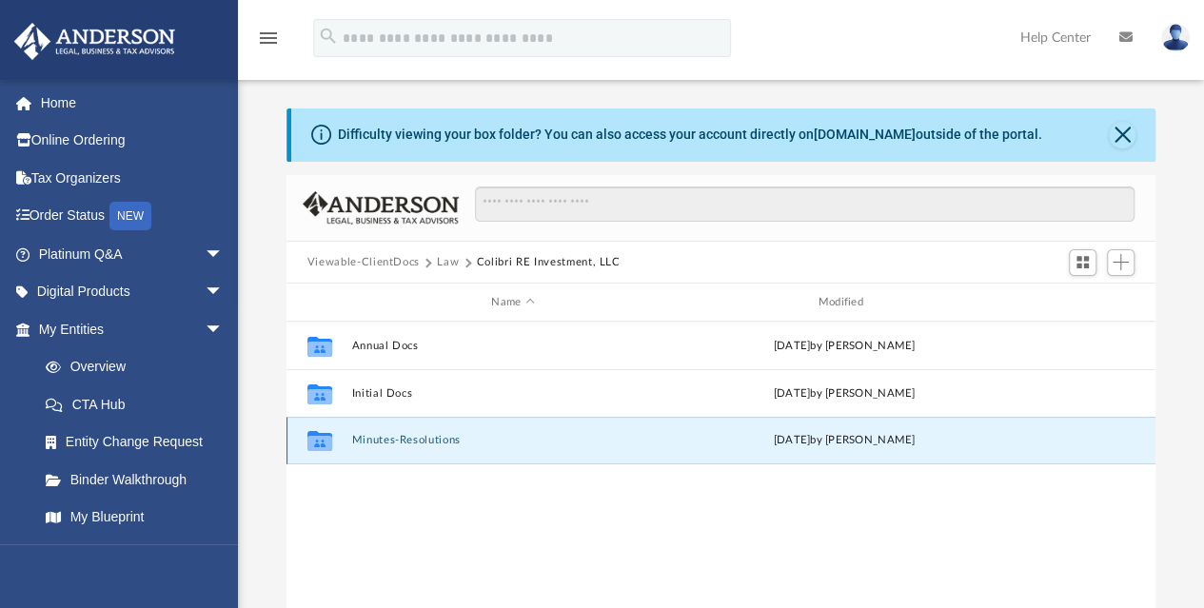
click at [365, 442] on button "Minutes-Resolutions" at bounding box center [512, 441] width 323 height 12
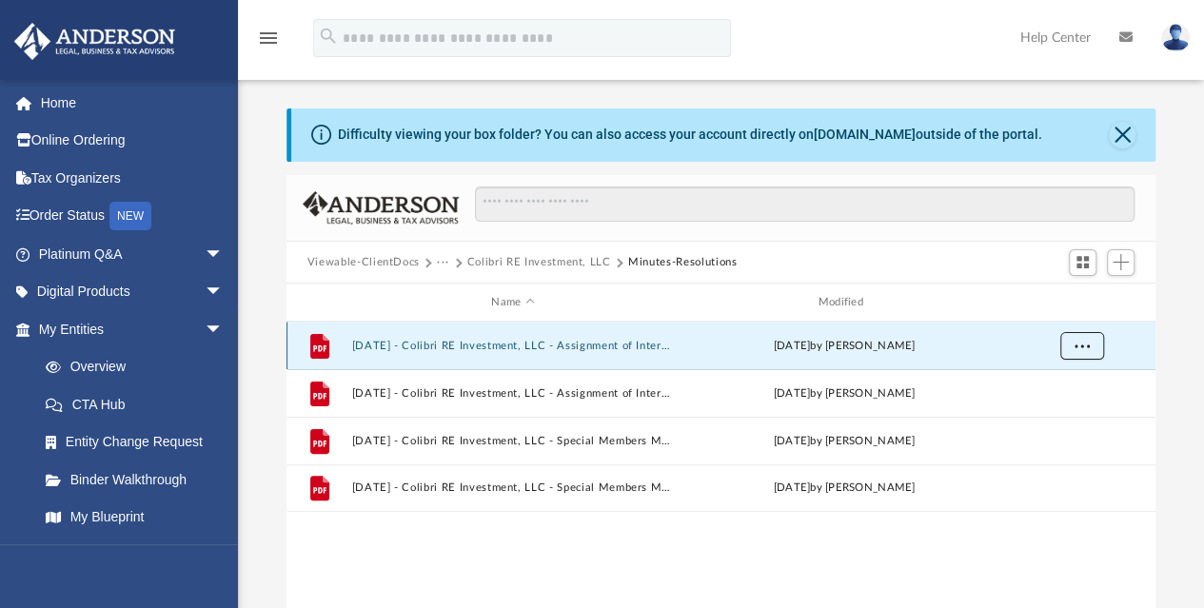
click at [1067, 342] on button "More options" at bounding box center [1082, 346] width 44 height 29
click at [1063, 416] on li "Download" at bounding box center [1064, 415] width 55 height 20
click at [427, 544] on div "File 2025.07.15 - Colibri RE Investment, LLC - Assignment of Interest - DocuSig…" at bounding box center [721, 519] width 869 height 395
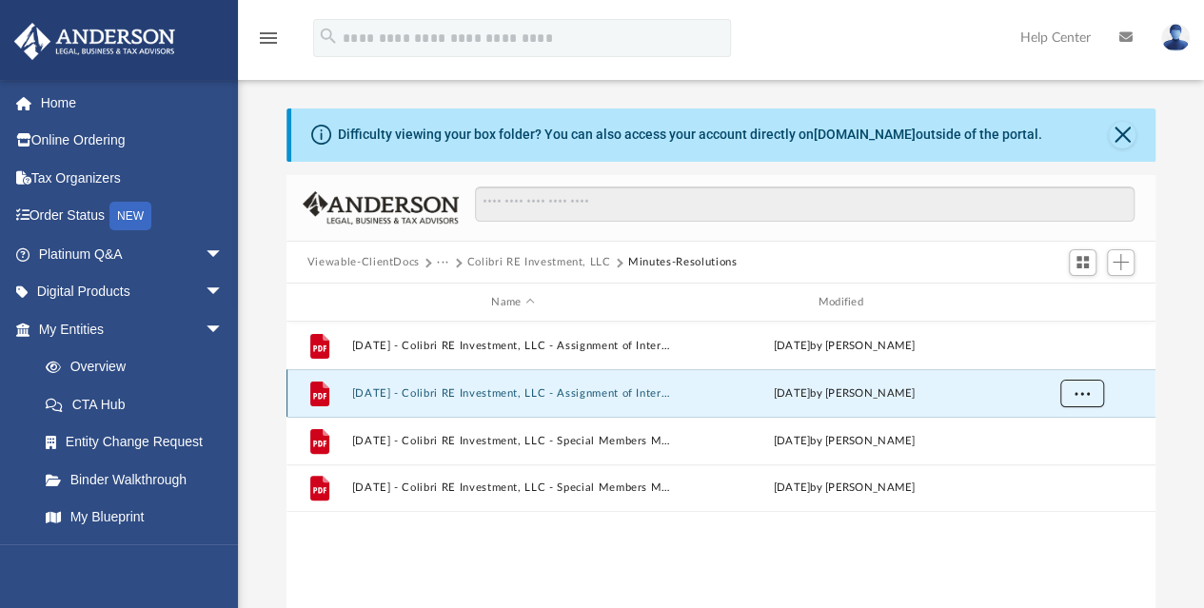
click at [1072, 404] on button "More options" at bounding box center [1082, 394] width 44 height 29
click at [1063, 462] on li "Download" at bounding box center [1064, 462] width 55 height 20
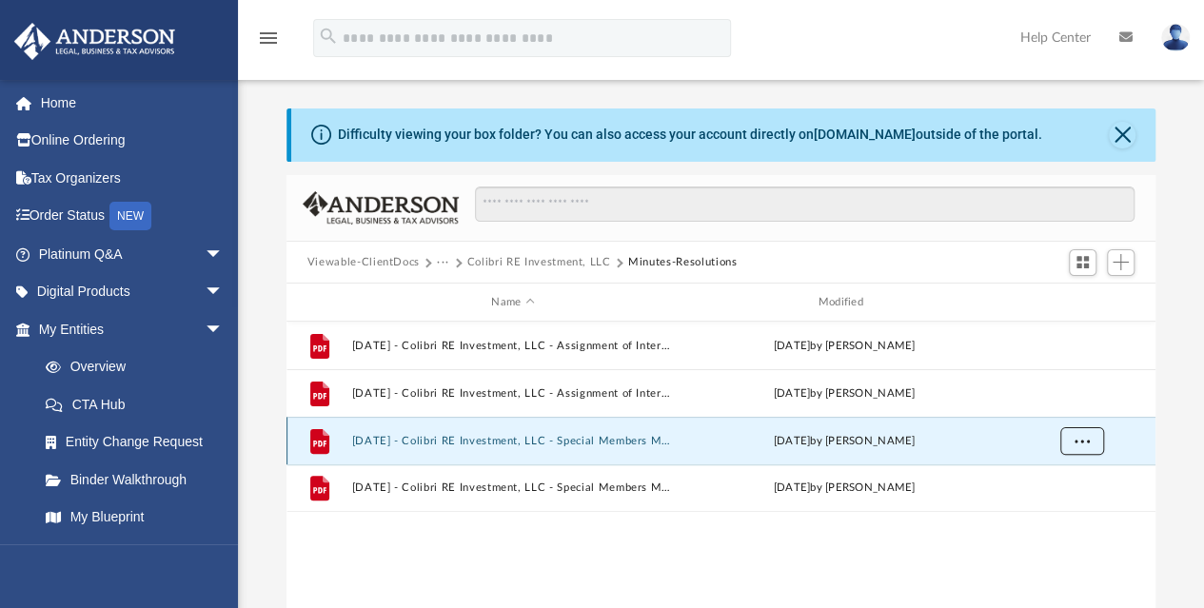
click at [1080, 446] on button "More options" at bounding box center [1082, 441] width 44 height 29
click at [1051, 507] on li "Download" at bounding box center [1064, 510] width 55 height 20
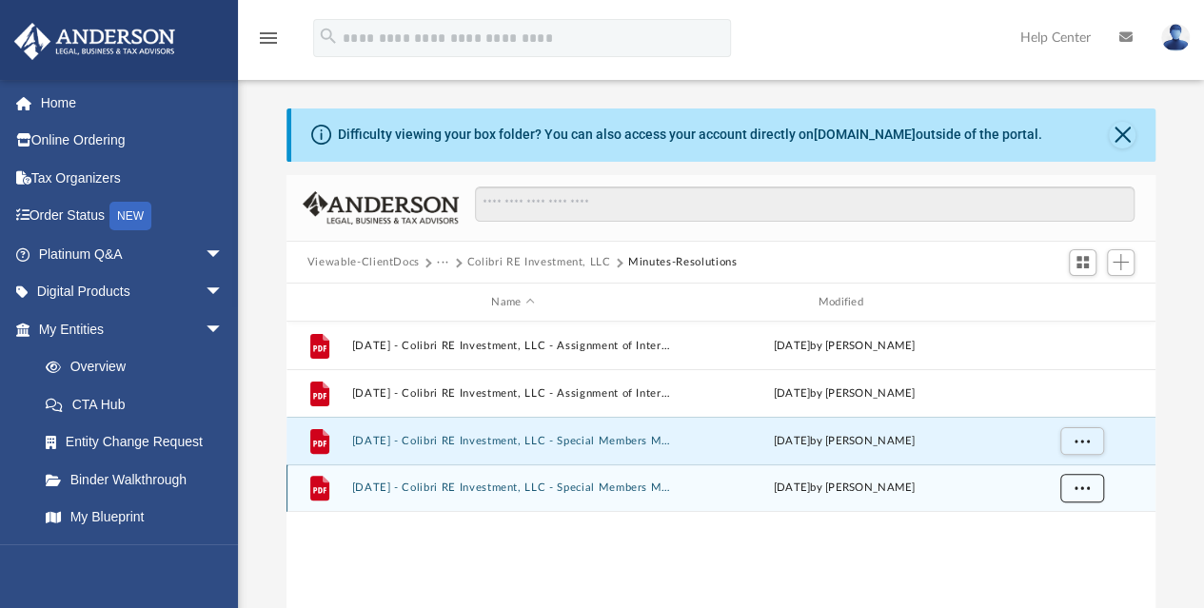
click at [1083, 486] on span "More options" at bounding box center [1081, 488] width 15 height 10
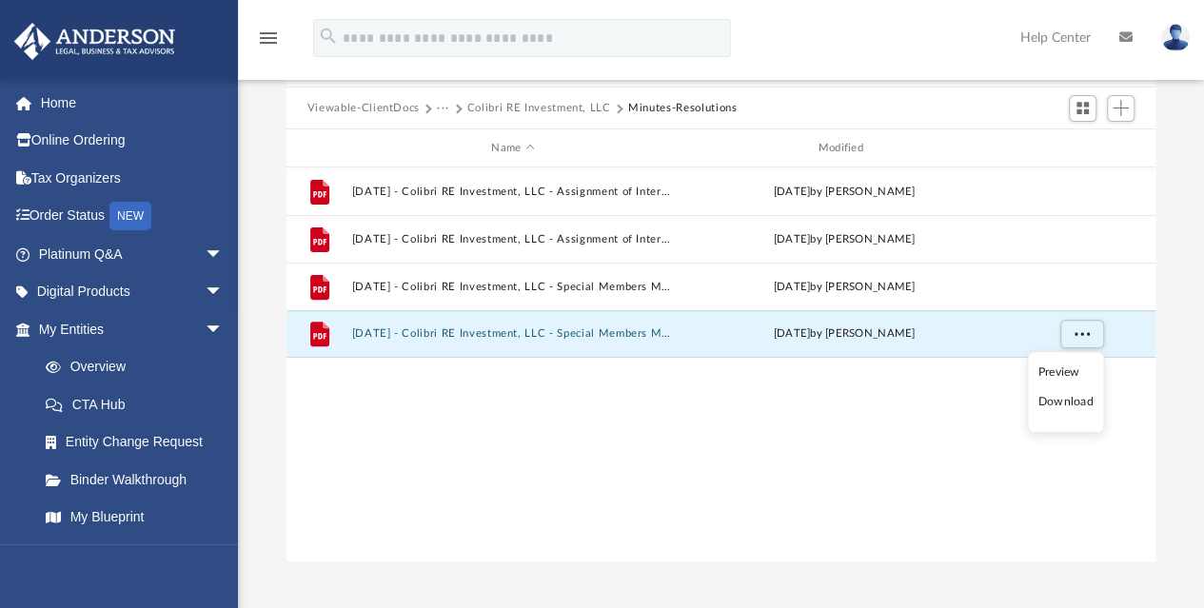
scroll to position [160, 0]
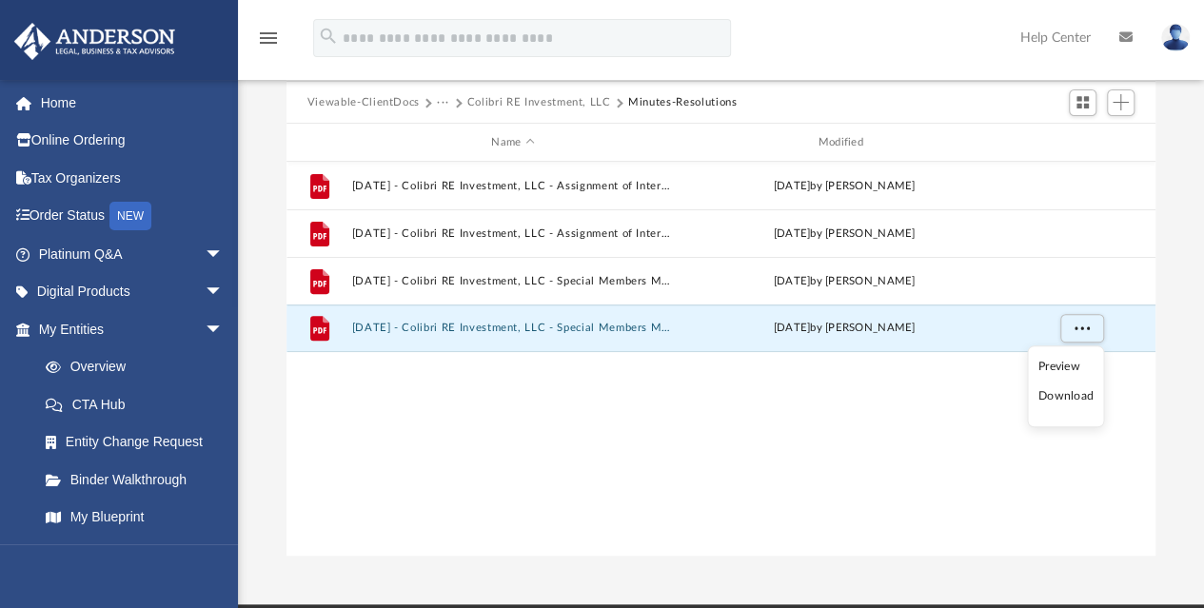
click at [1060, 396] on li "Download" at bounding box center [1066, 397] width 55 height 20
click at [642, 476] on div "File 2025.07.15 - Colibri RE Investment, LLC - Assignment of Interest - DocuSig…" at bounding box center [721, 359] width 869 height 395
click at [1173, 37] on img at bounding box center [1176, 38] width 29 height 28
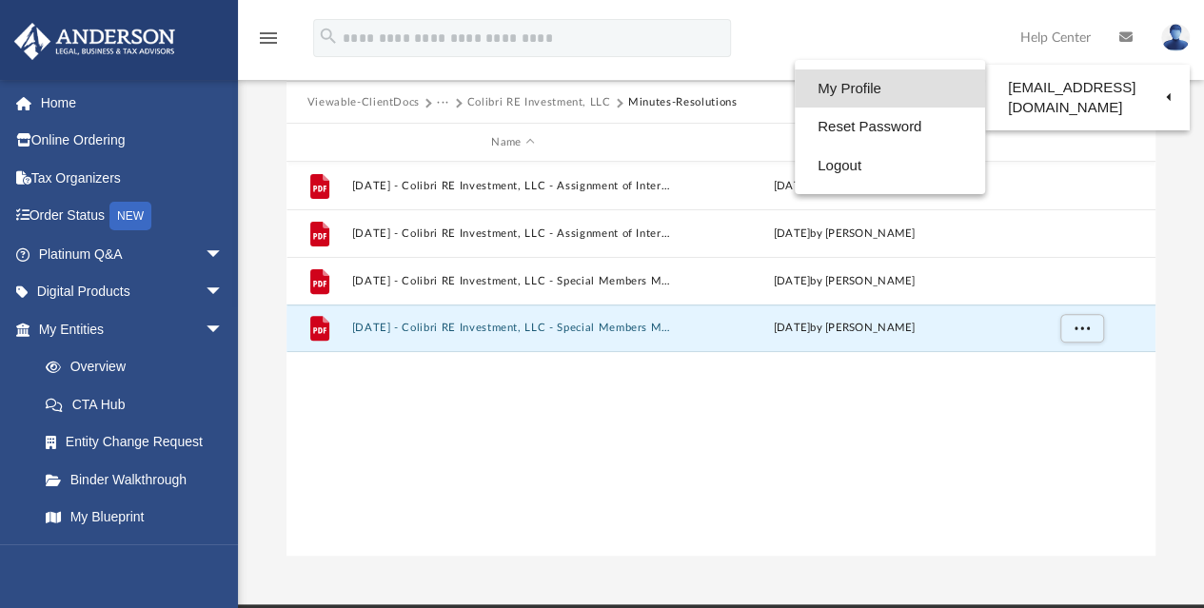
click at [864, 82] on link "My Profile" at bounding box center [890, 89] width 190 height 39
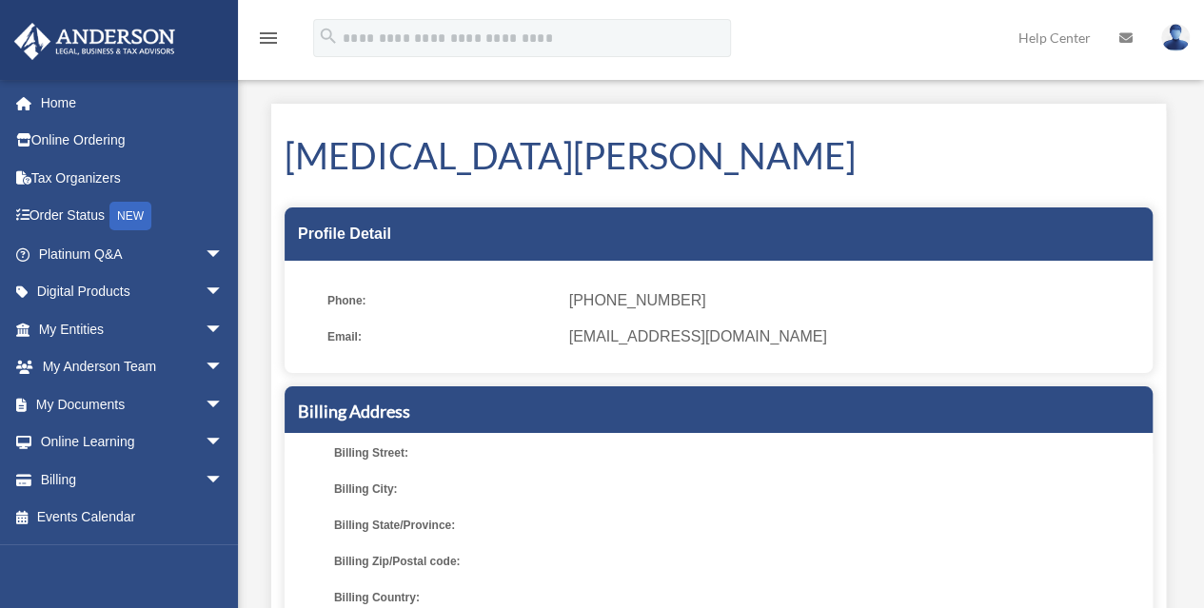
click at [1181, 39] on img at bounding box center [1176, 38] width 29 height 28
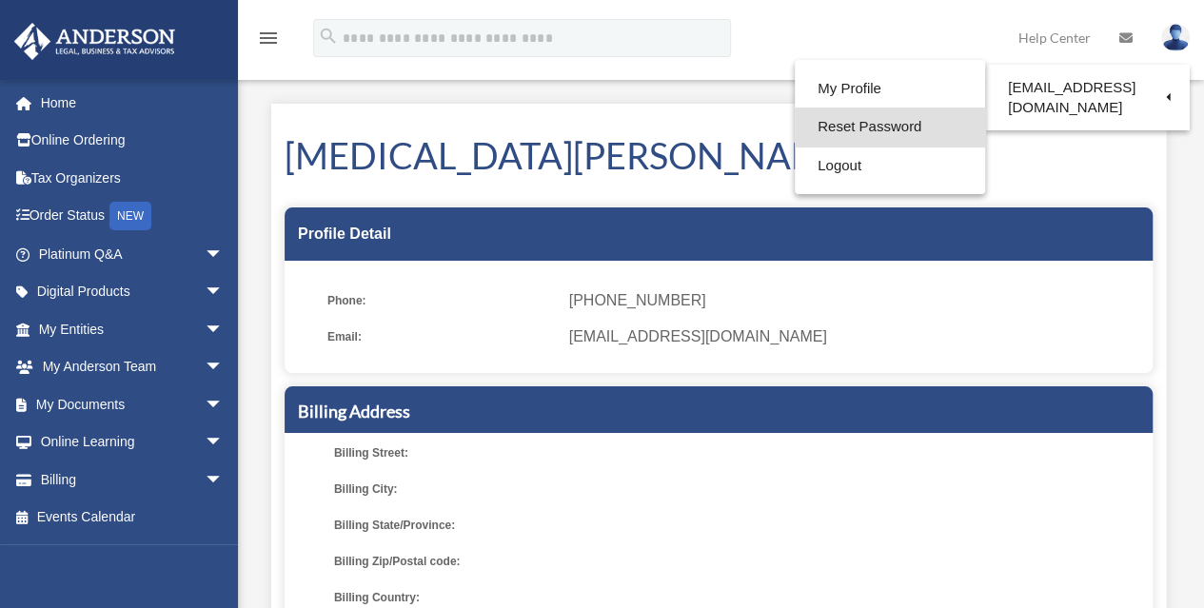
click at [875, 125] on link "Reset Password" at bounding box center [890, 127] width 190 height 39
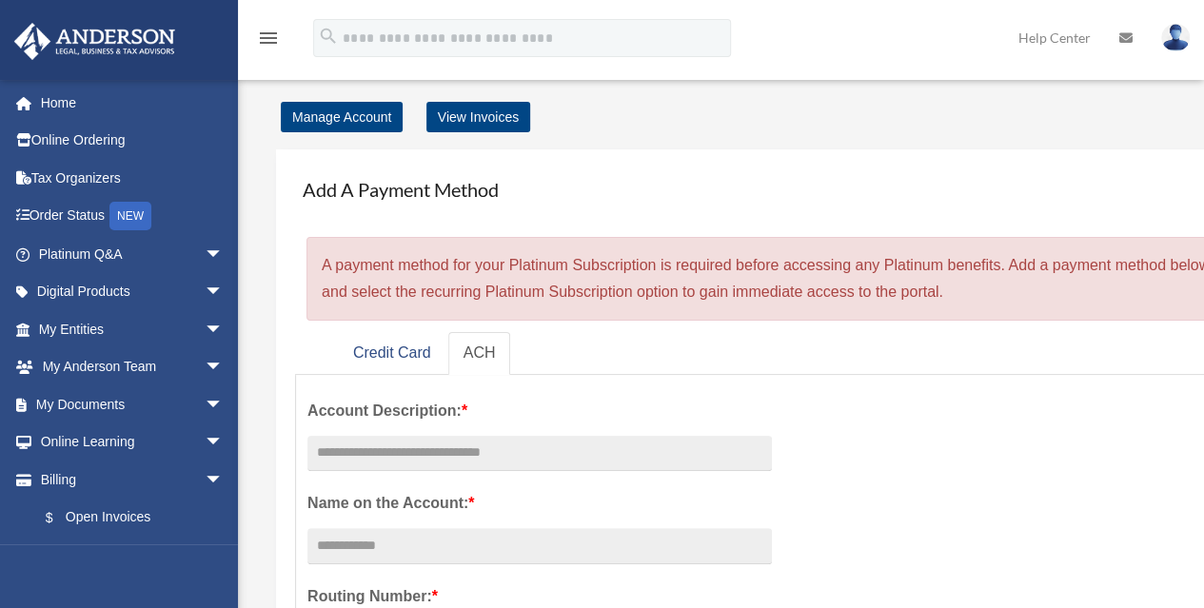
click at [1177, 39] on img at bounding box center [1176, 38] width 29 height 28
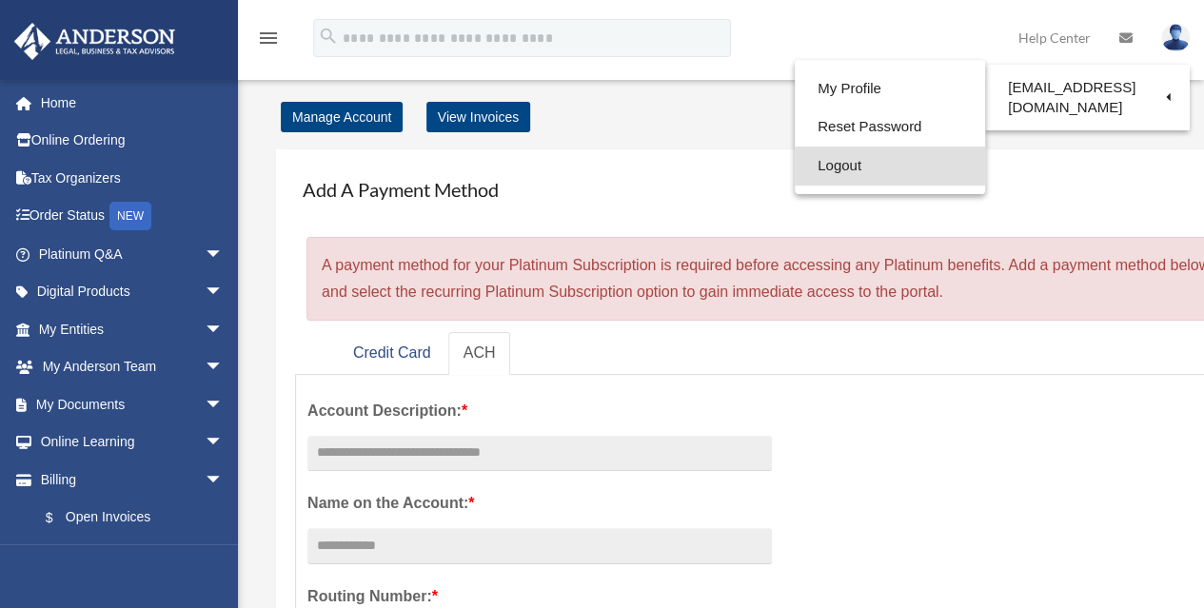
click at [824, 164] on link "Logout" at bounding box center [890, 166] width 190 height 39
